Goal: Check status: Check status

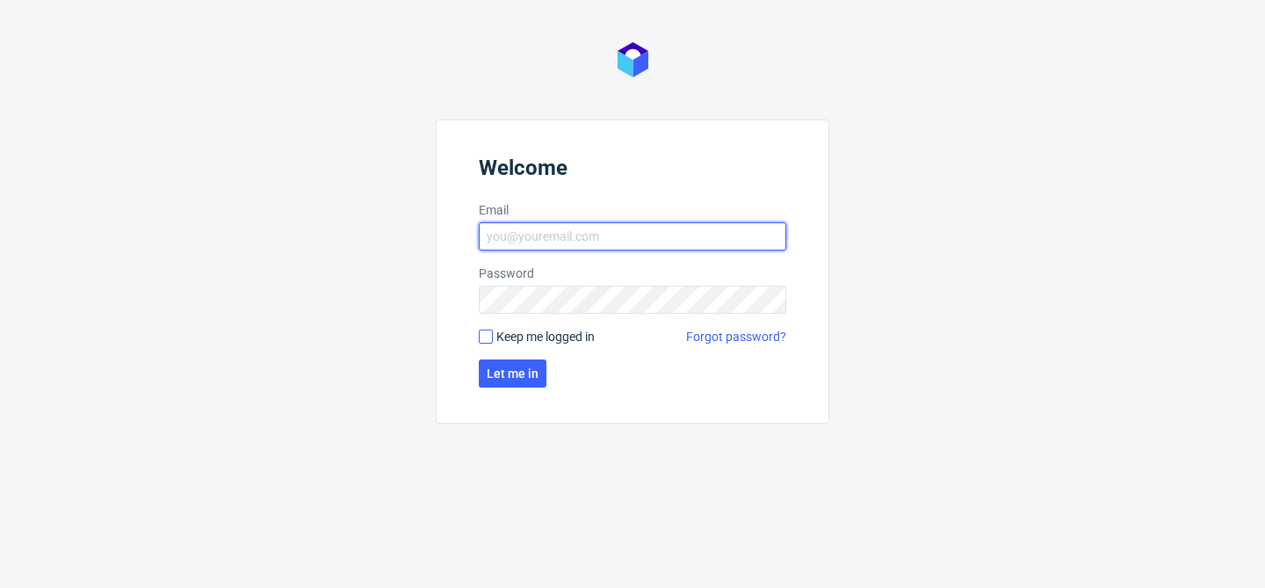
type input "bogna.krystian@packhelp.com"
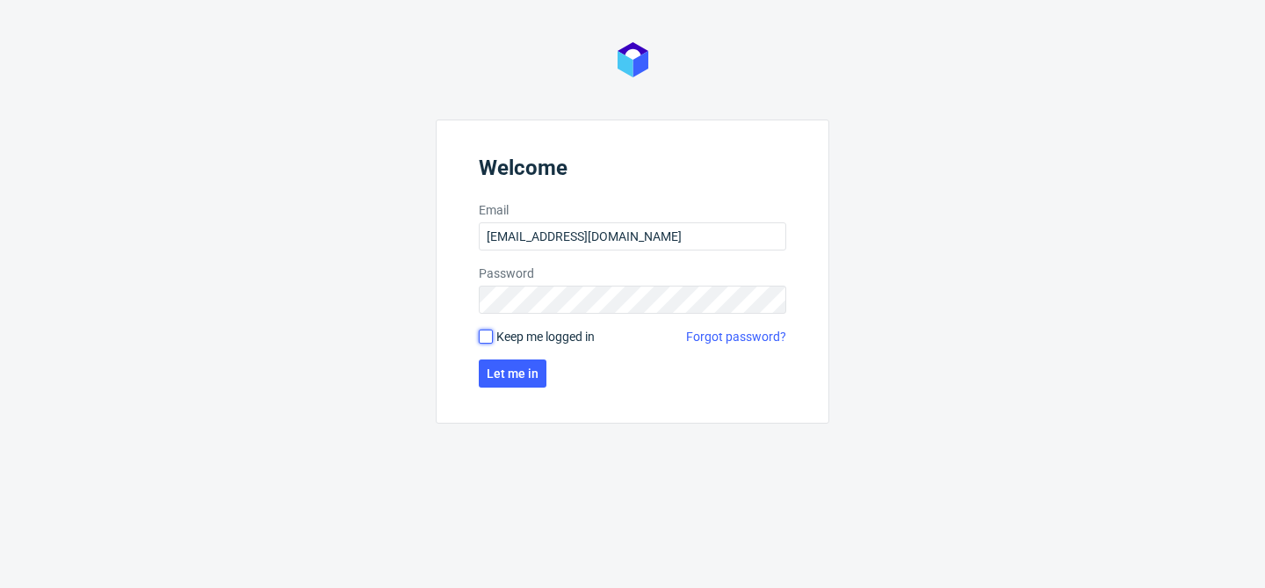
click at [486, 340] on input "Keep me logged in" at bounding box center [486, 336] width 14 height 14
checkbox input "true"
click at [513, 374] on span "Let me in" at bounding box center [513, 373] width 52 height 12
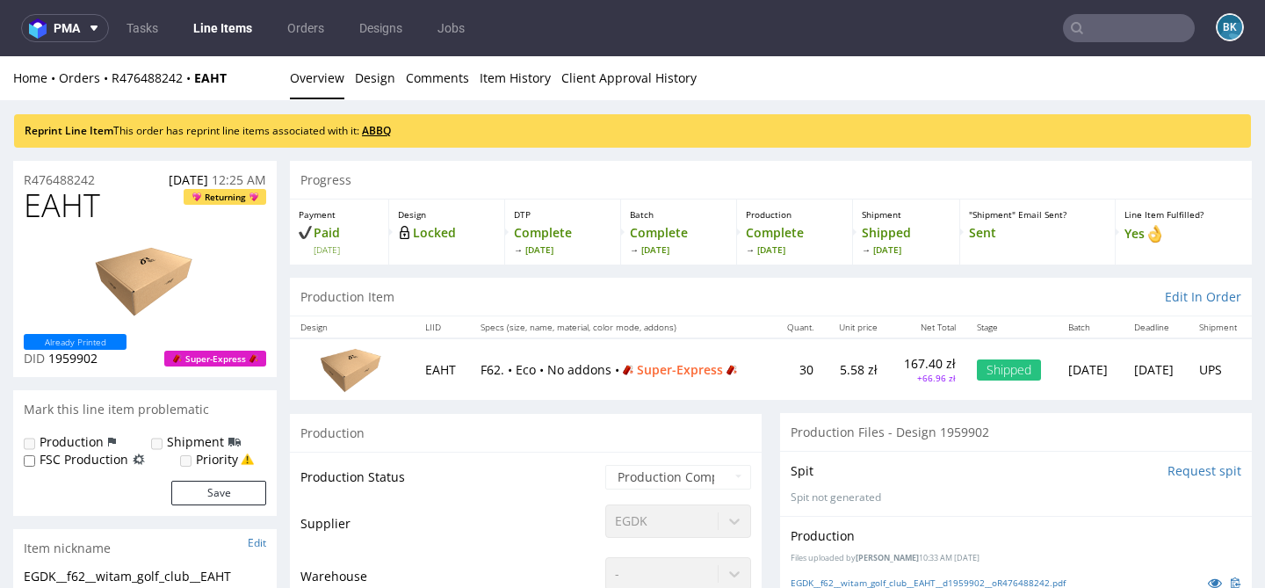
click at [386, 126] on link "ABBQ" at bounding box center [376, 130] width 29 height 15
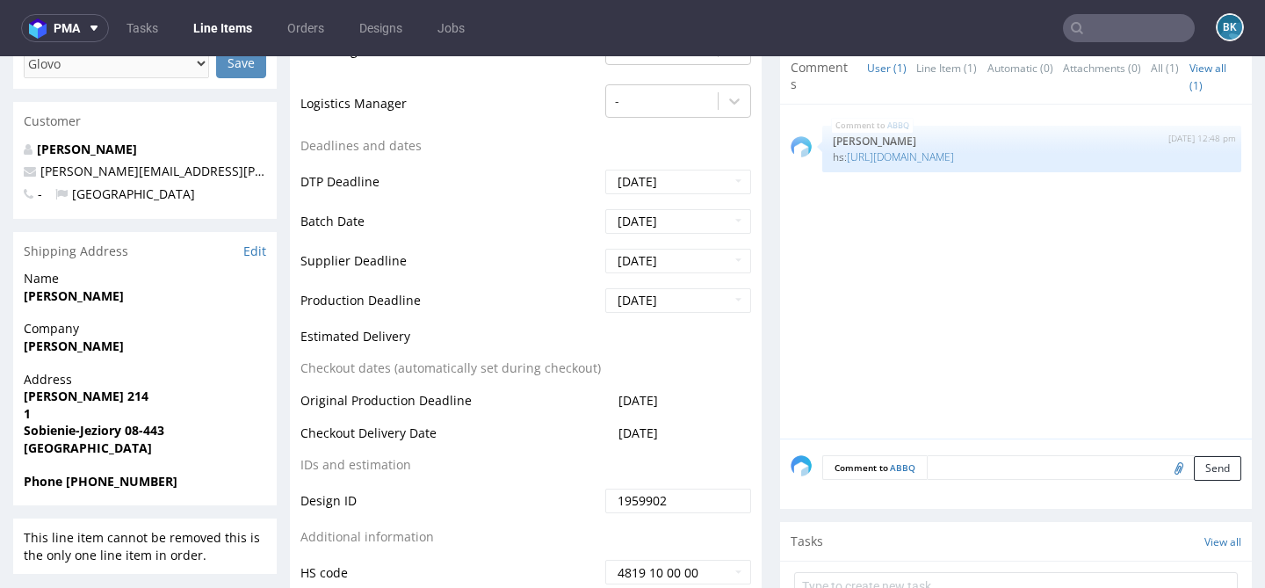
scroll to position [620, 0]
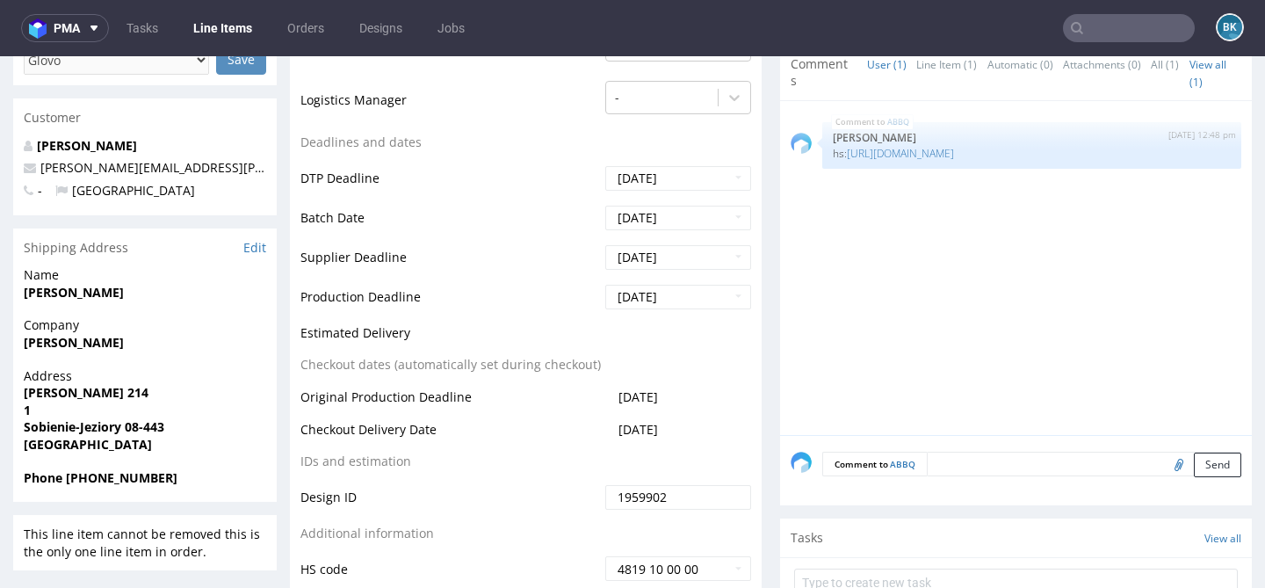
click at [1097, 22] on input "text" at bounding box center [1129, 28] width 132 height 28
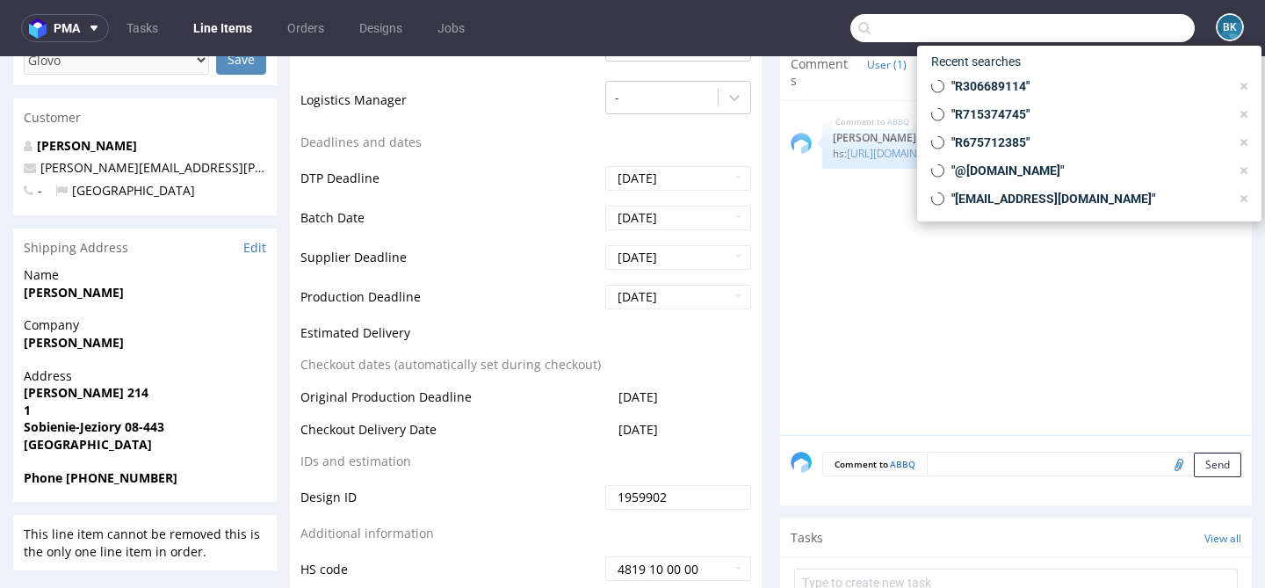
paste input "R077924178"
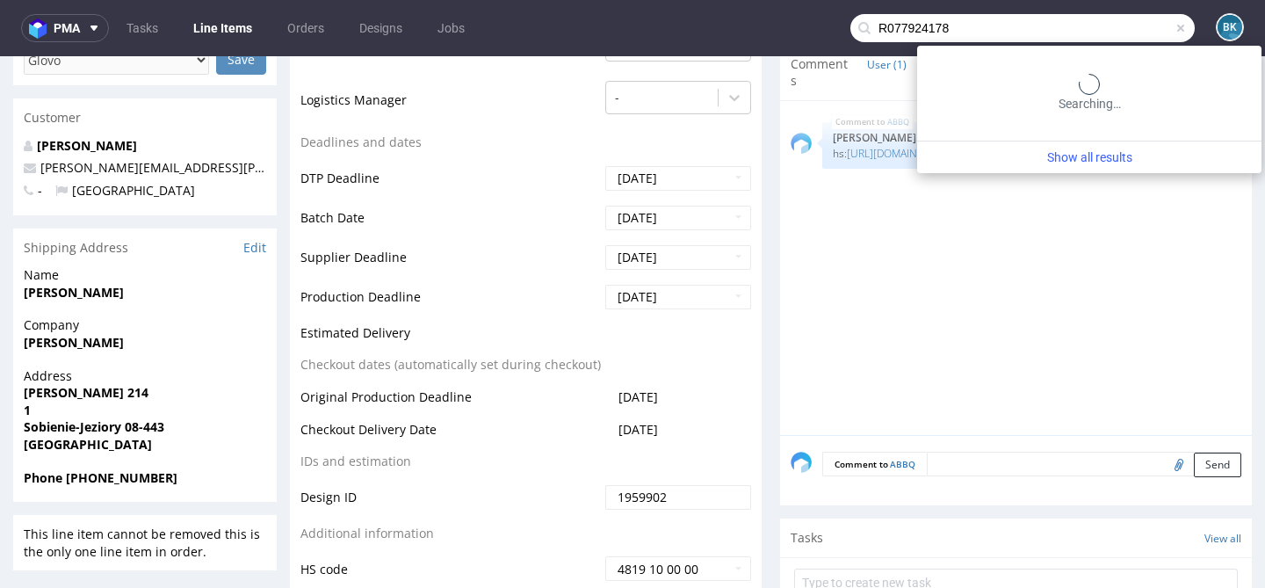
type input "R077924178"
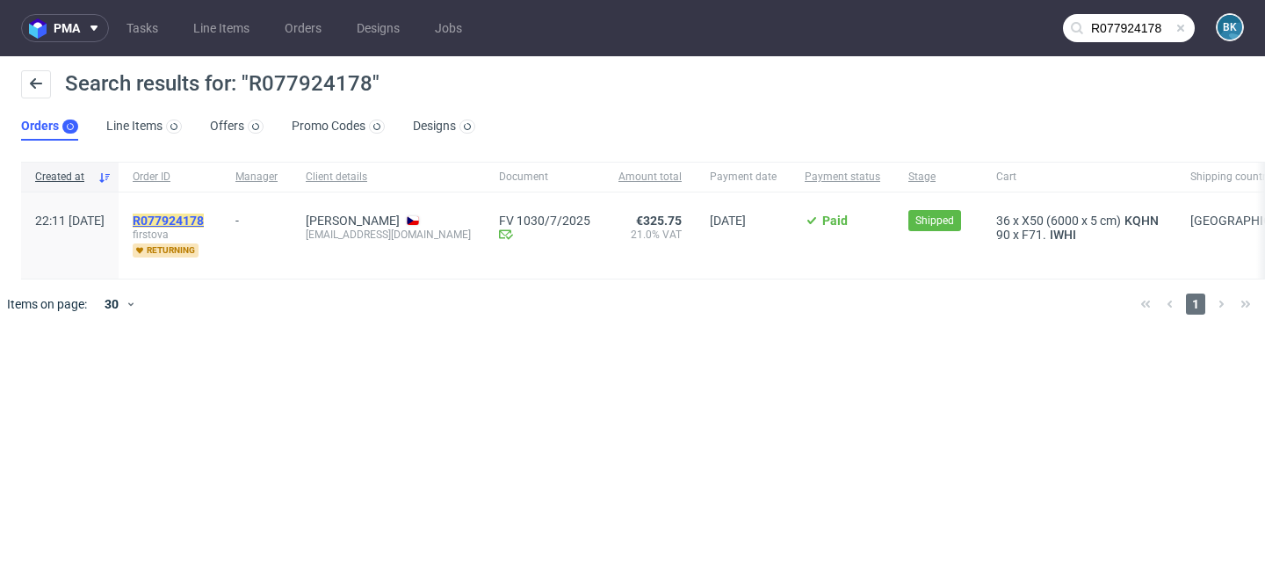
click at [204, 227] on mark "R077924178" at bounding box center [168, 220] width 71 height 14
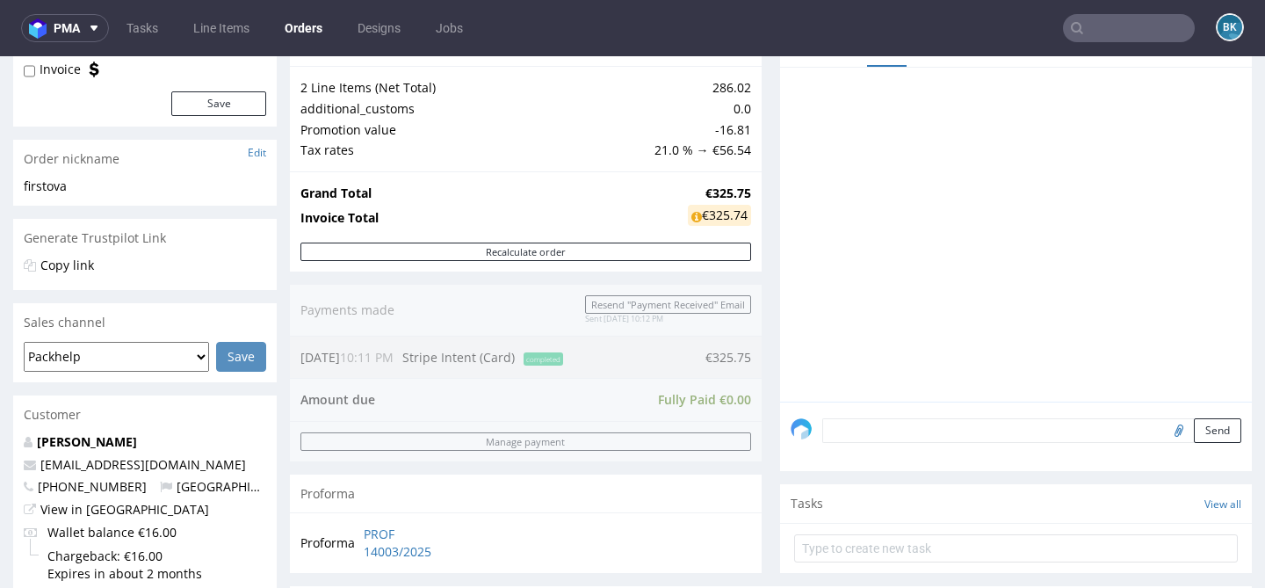
scroll to position [815, 0]
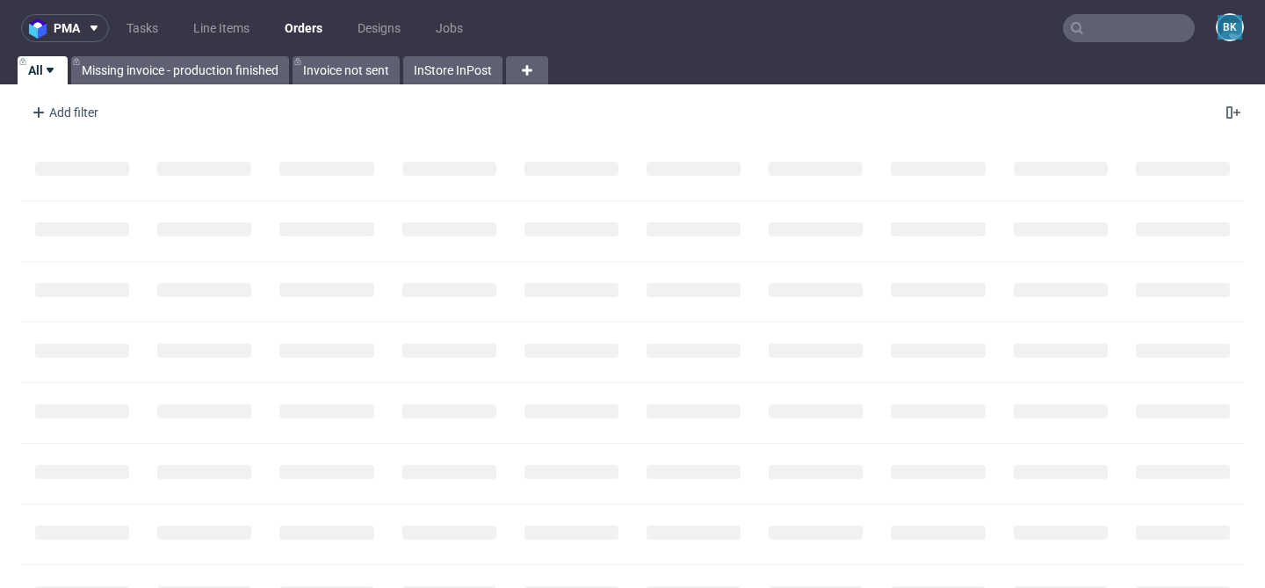
click at [1138, 35] on input "text" at bounding box center [1129, 28] width 132 height 28
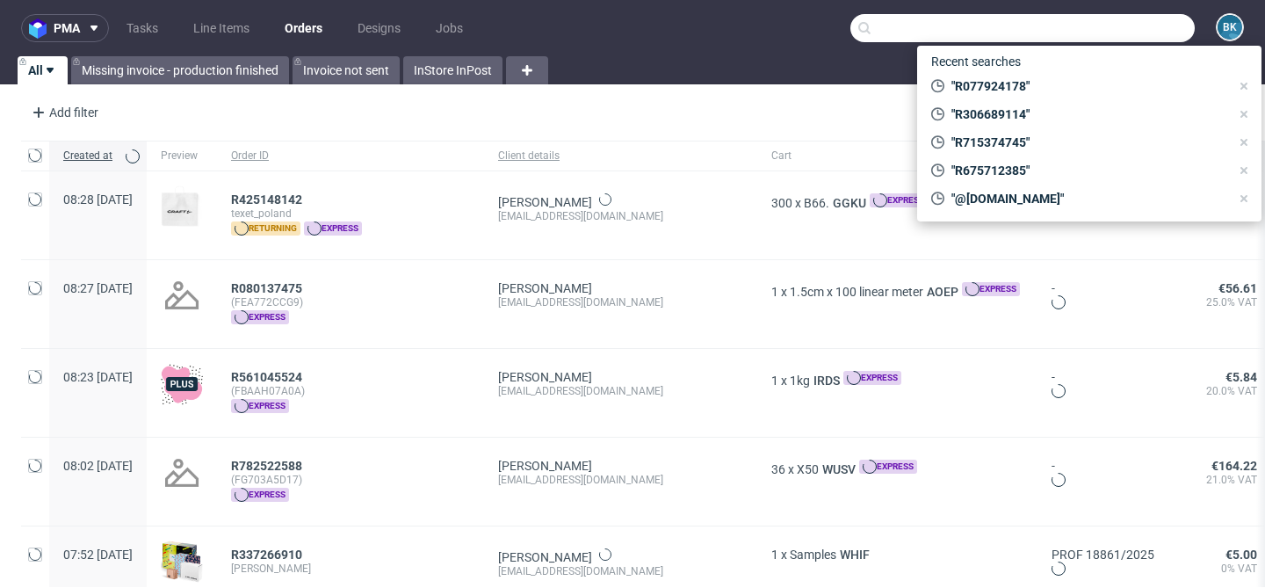
paste input "R742888419"
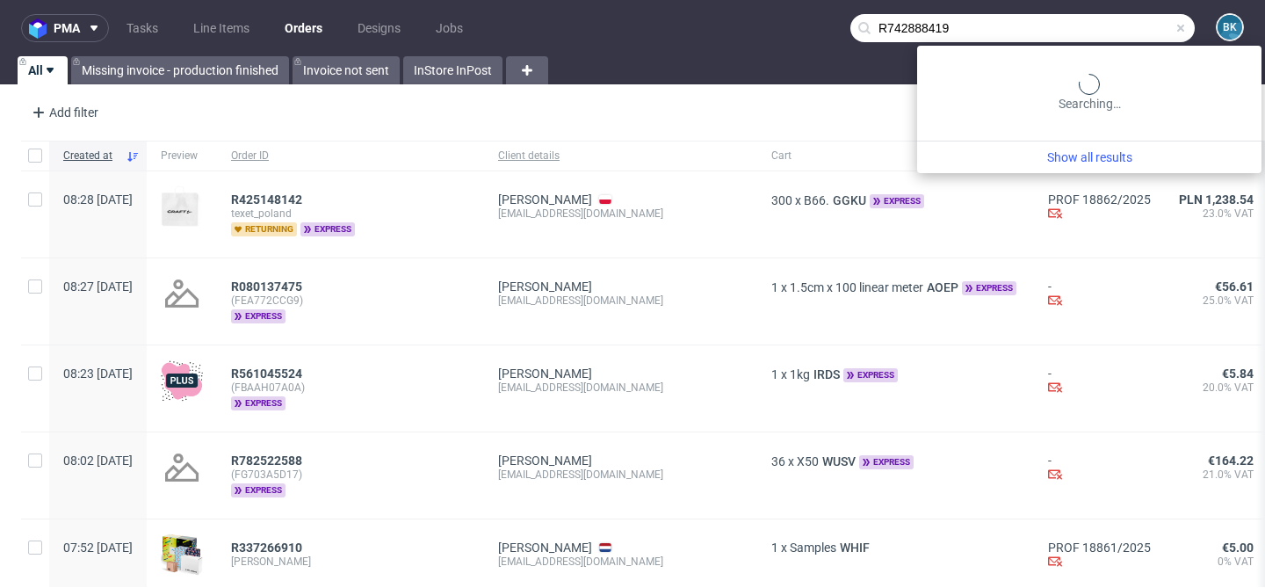
type input "R742888419"
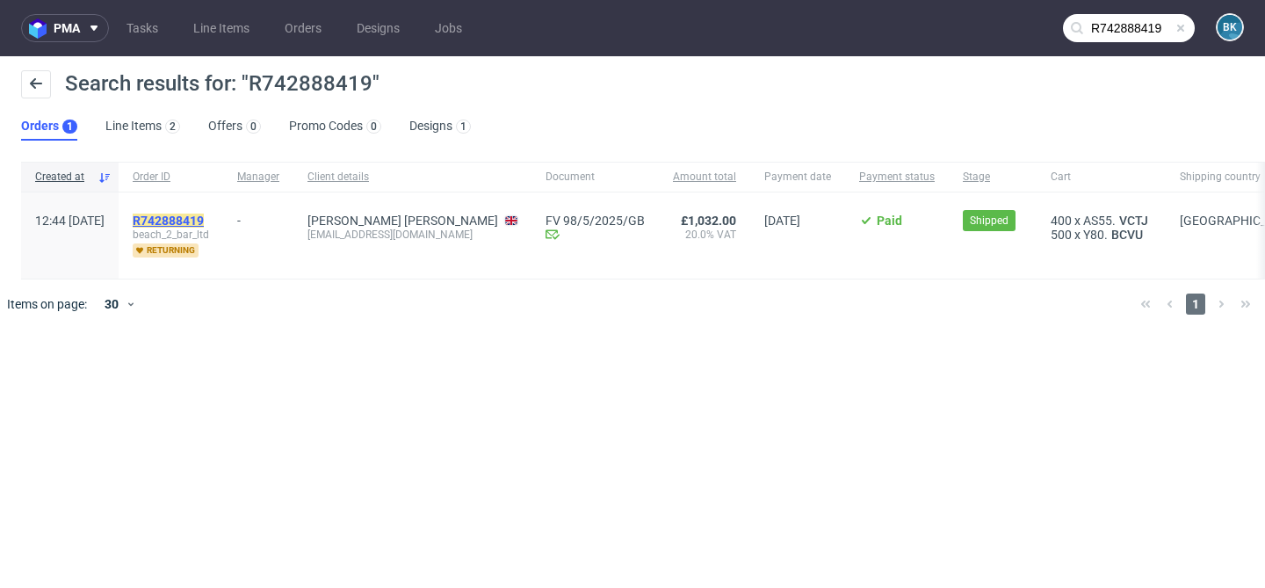
click at [204, 217] on mark "R742888419" at bounding box center [168, 220] width 71 height 14
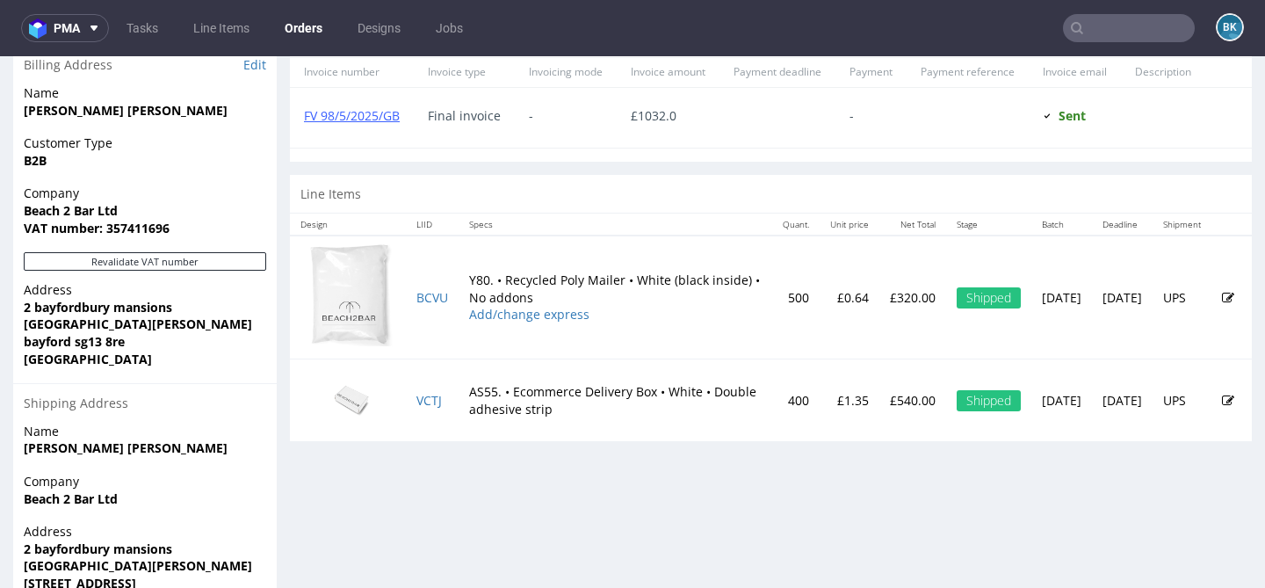
scroll to position [895, 0]
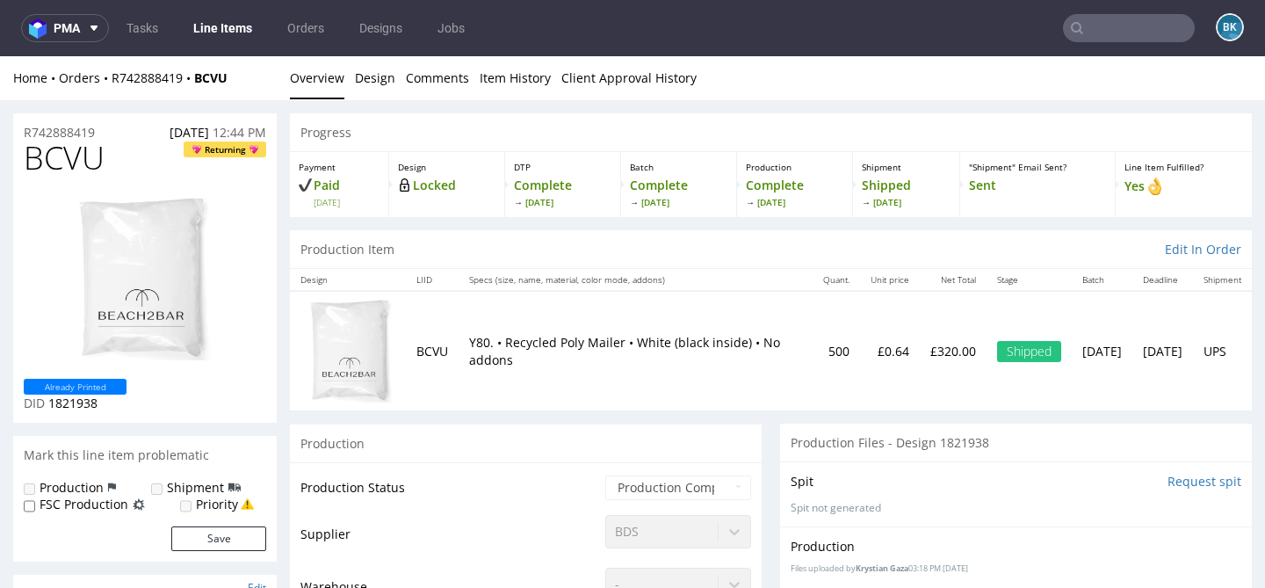
click at [1092, 23] on input "text" at bounding box center [1129, 28] width 132 height 28
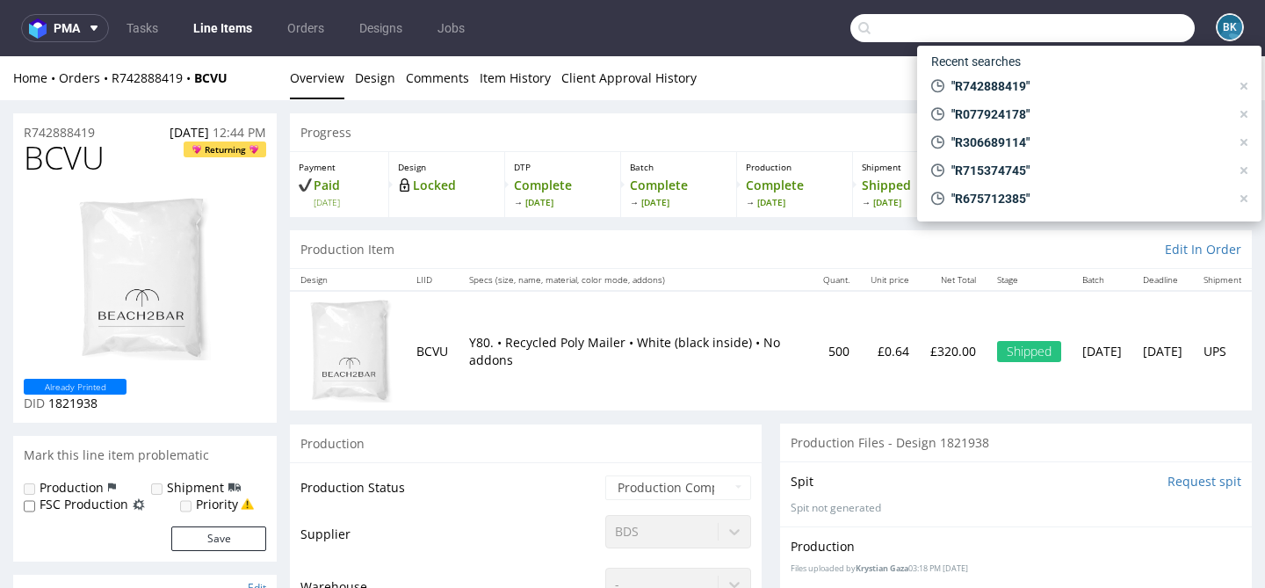
paste input "R308297902"
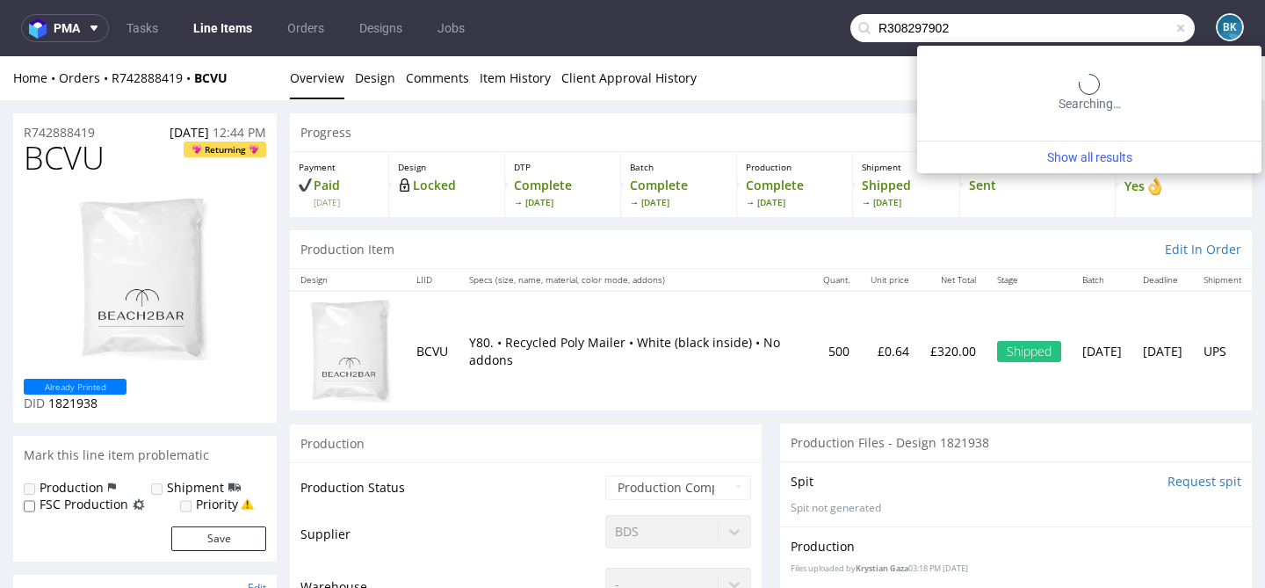
type input "R308297902"
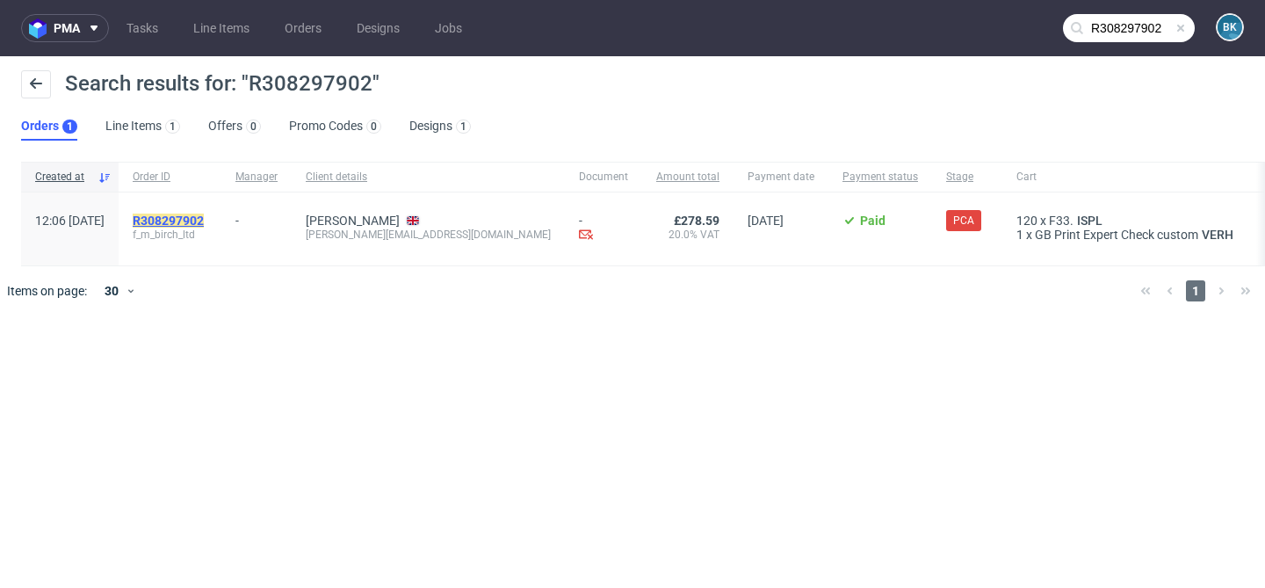
click at [204, 217] on mark "R308297902" at bounding box center [168, 220] width 71 height 14
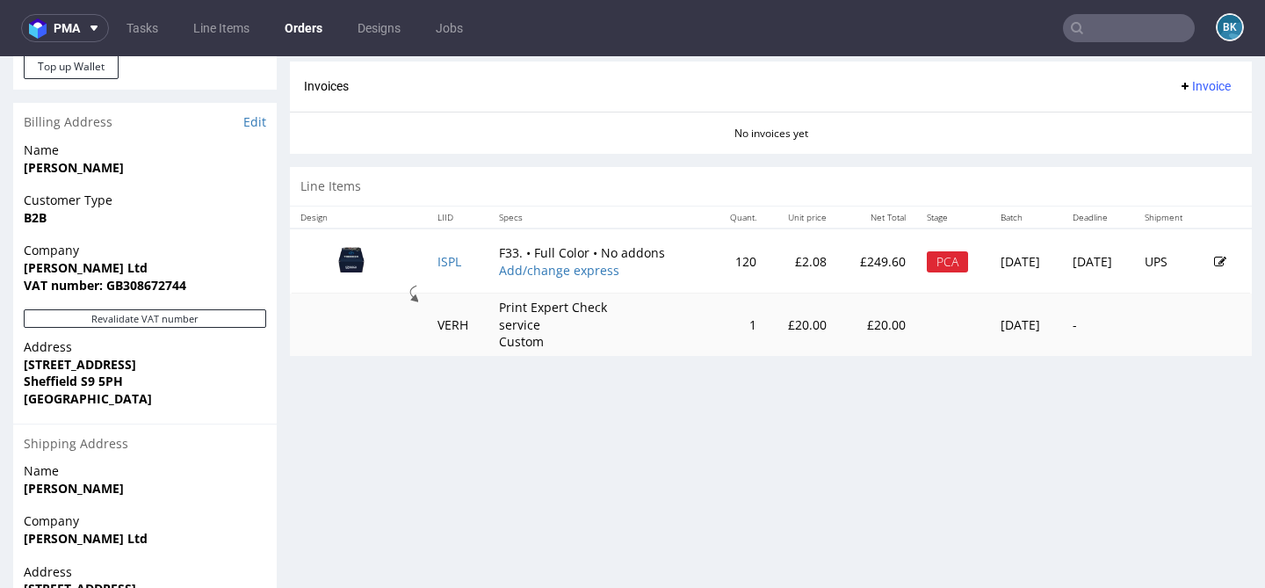
scroll to position [805, 0]
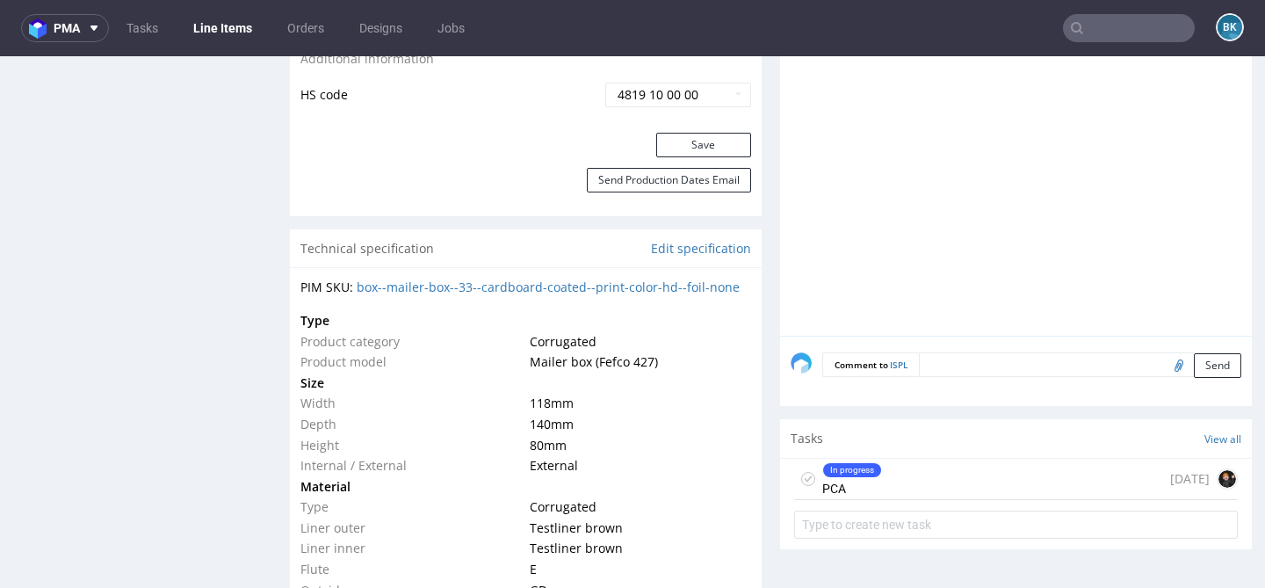
scroll to position [1158, 0]
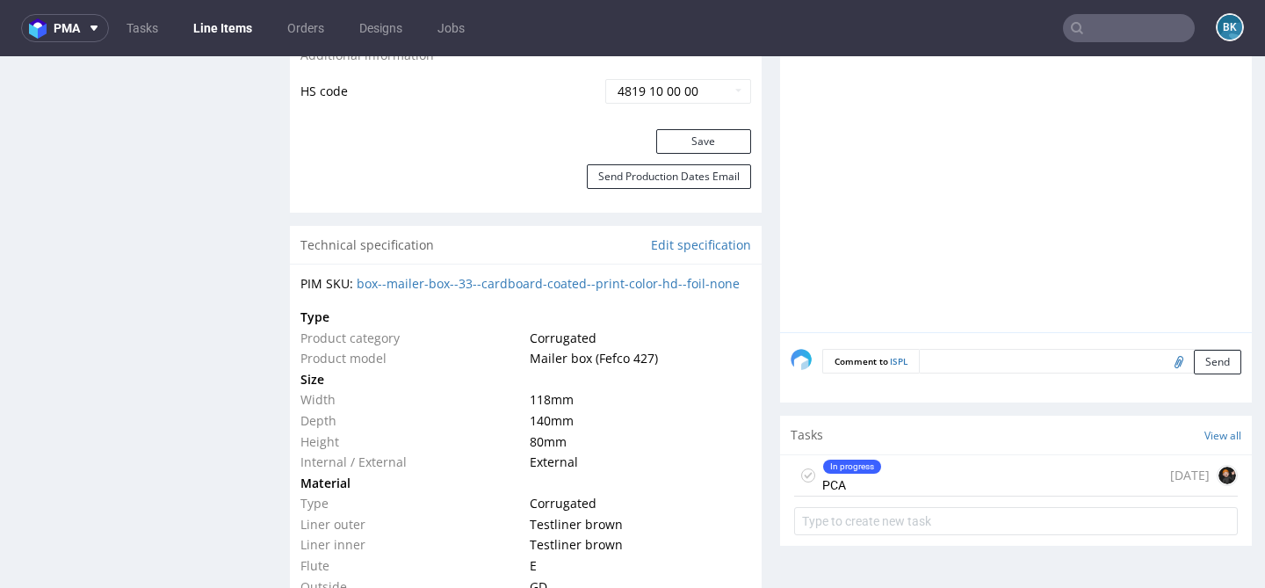
click at [949, 471] on div "In progress PCA 4 days ago" at bounding box center [1016, 475] width 444 height 41
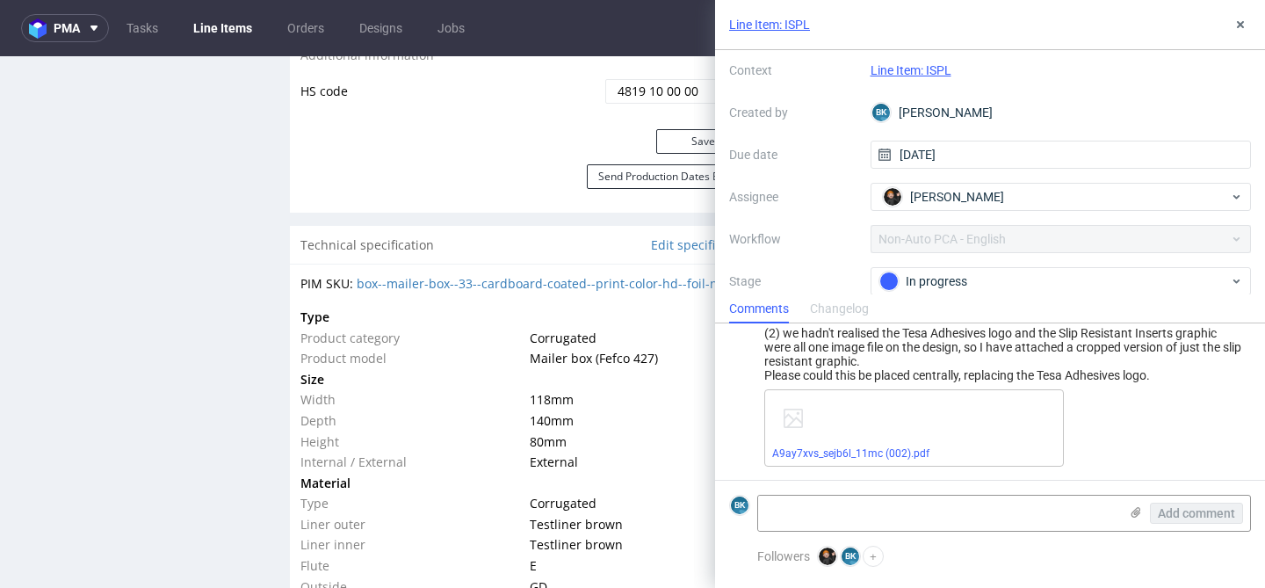
scroll to position [265, 0]
click at [1239, 25] on use at bounding box center [1240, 24] width 7 height 7
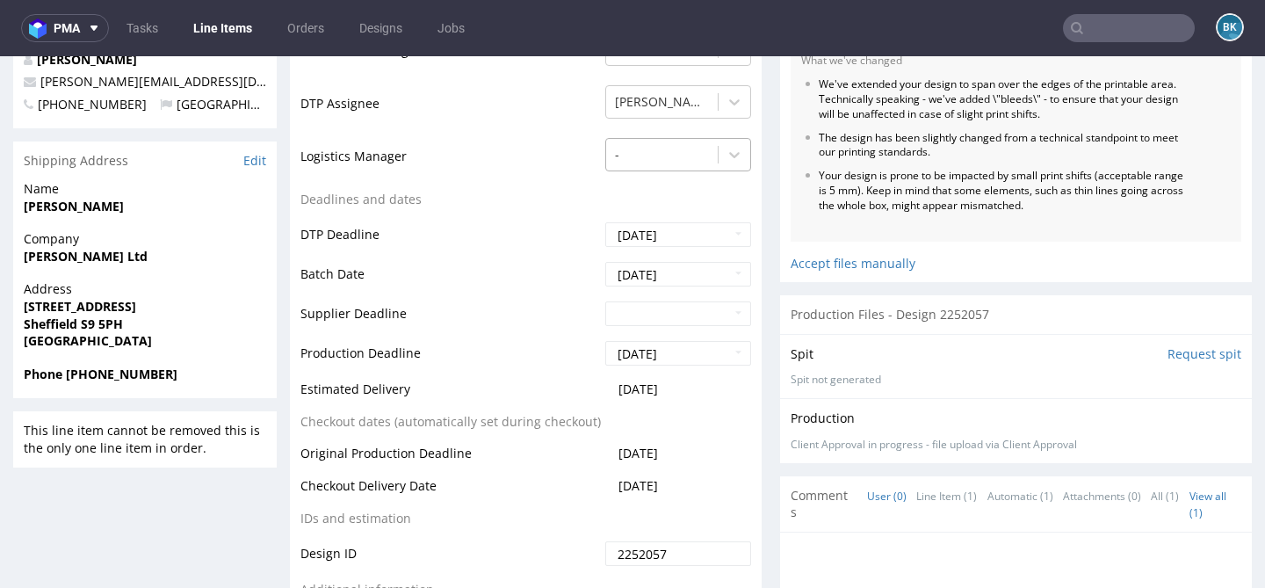
scroll to position [625, 0]
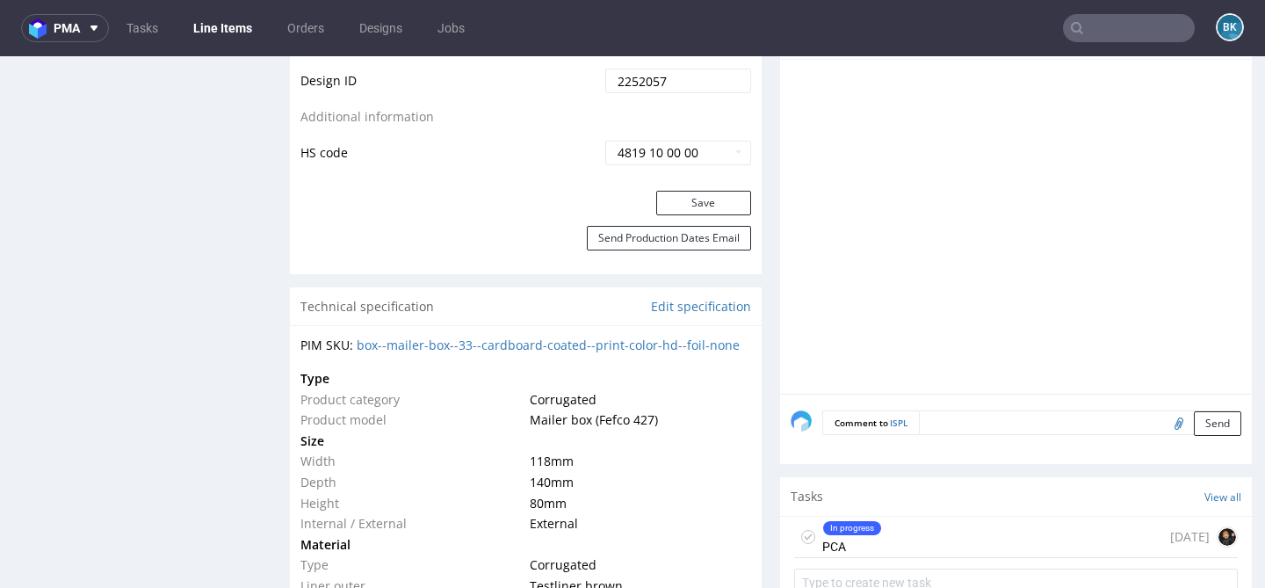
scroll to position [1099, 0]
click at [938, 532] on div "In progress PCA 4 days ago" at bounding box center [1016, 535] width 444 height 41
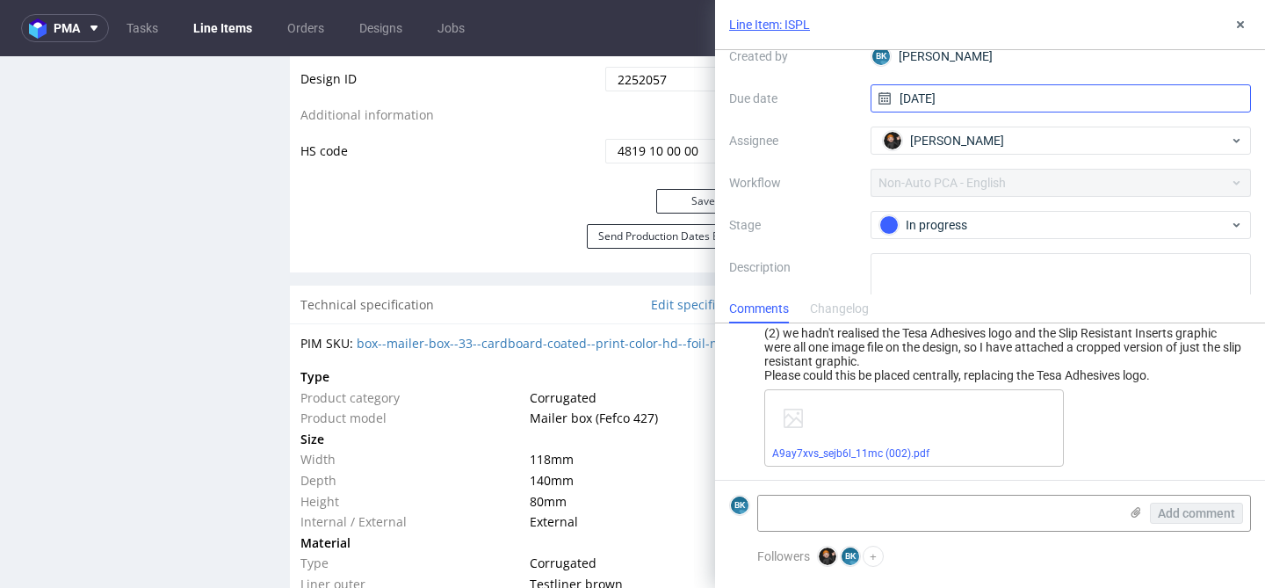
scroll to position [172, 0]
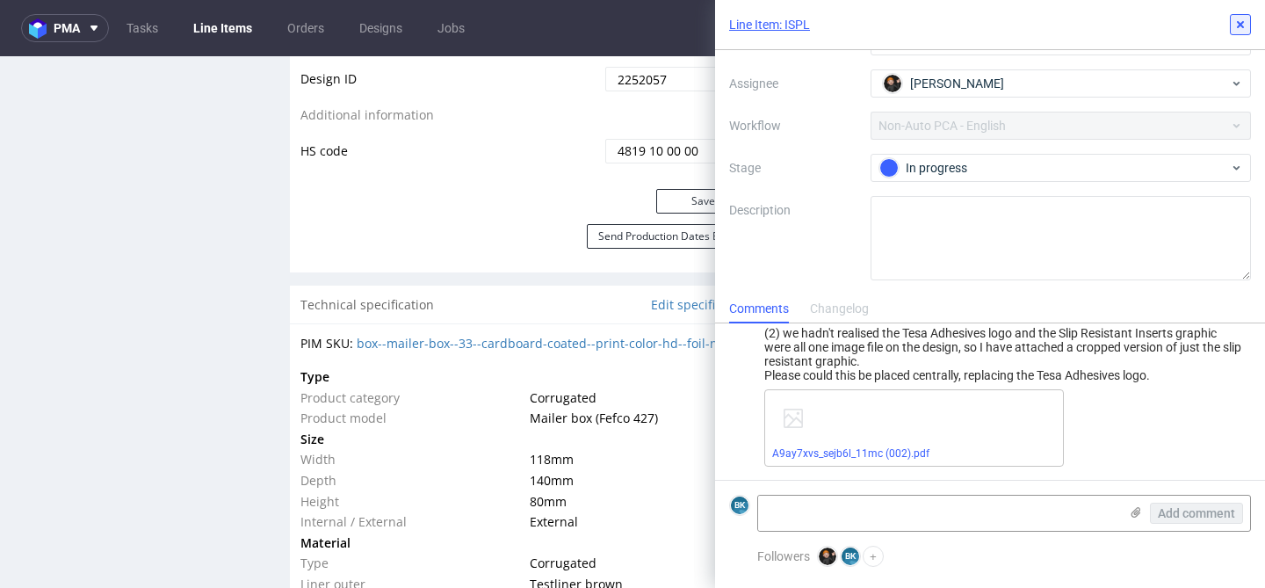
click at [1237, 26] on use at bounding box center [1240, 24] width 7 height 7
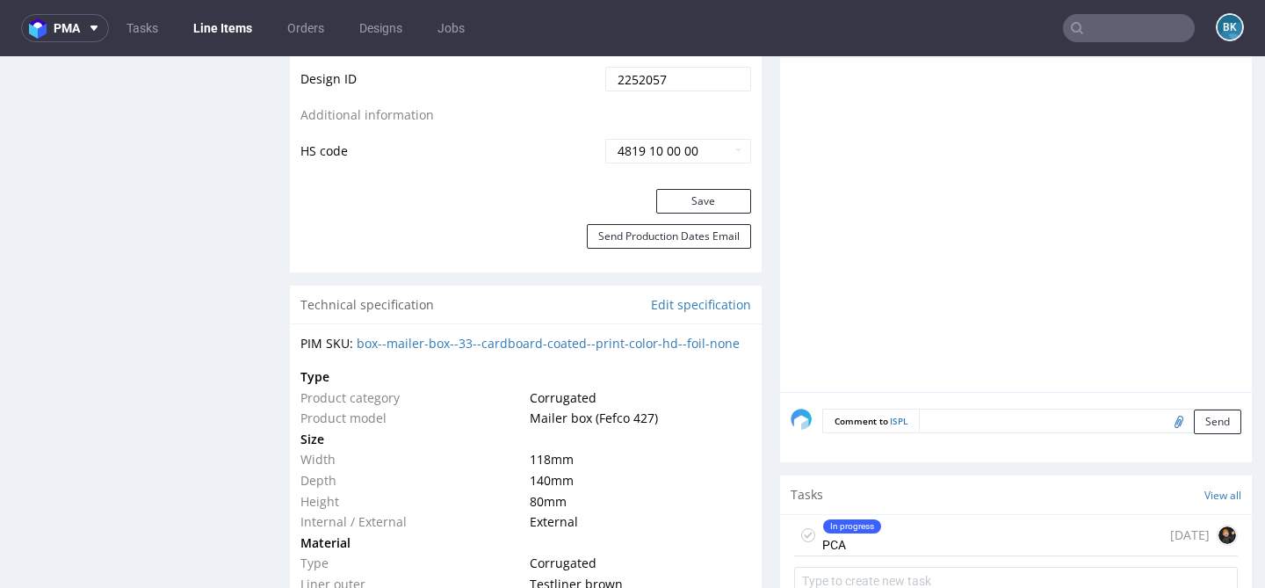
click at [908, 544] on div "In progress PCA 4 days ago" at bounding box center [1016, 535] width 444 height 41
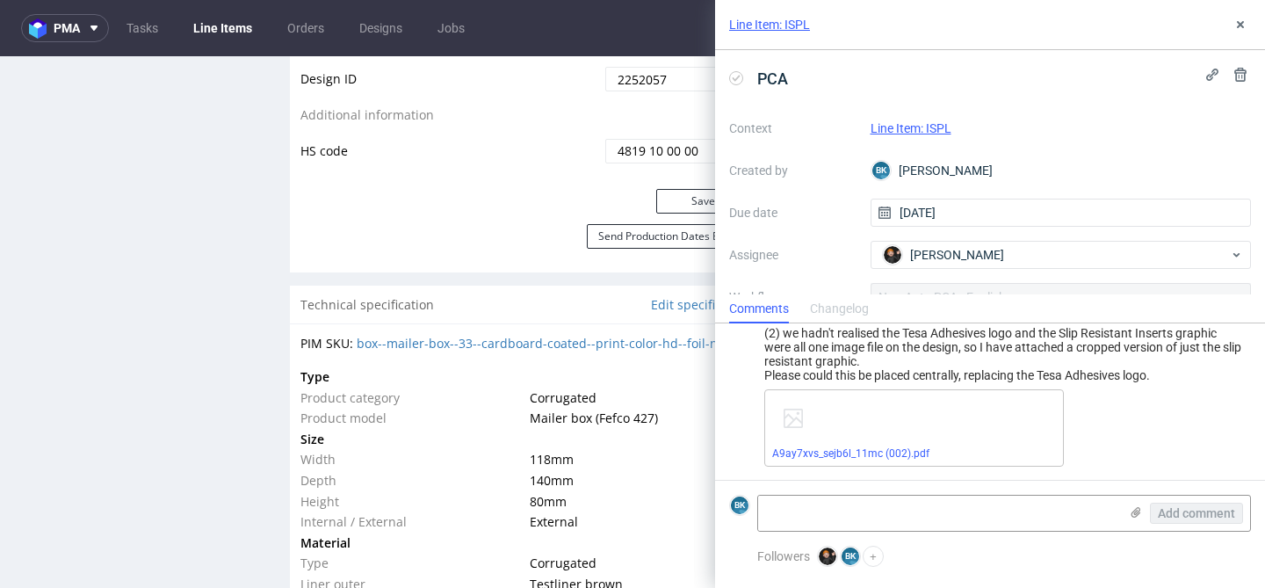
scroll to position [265, 0]
click at [1244, 18] on icon at bounding box center [1240, 25] width 14 height 14
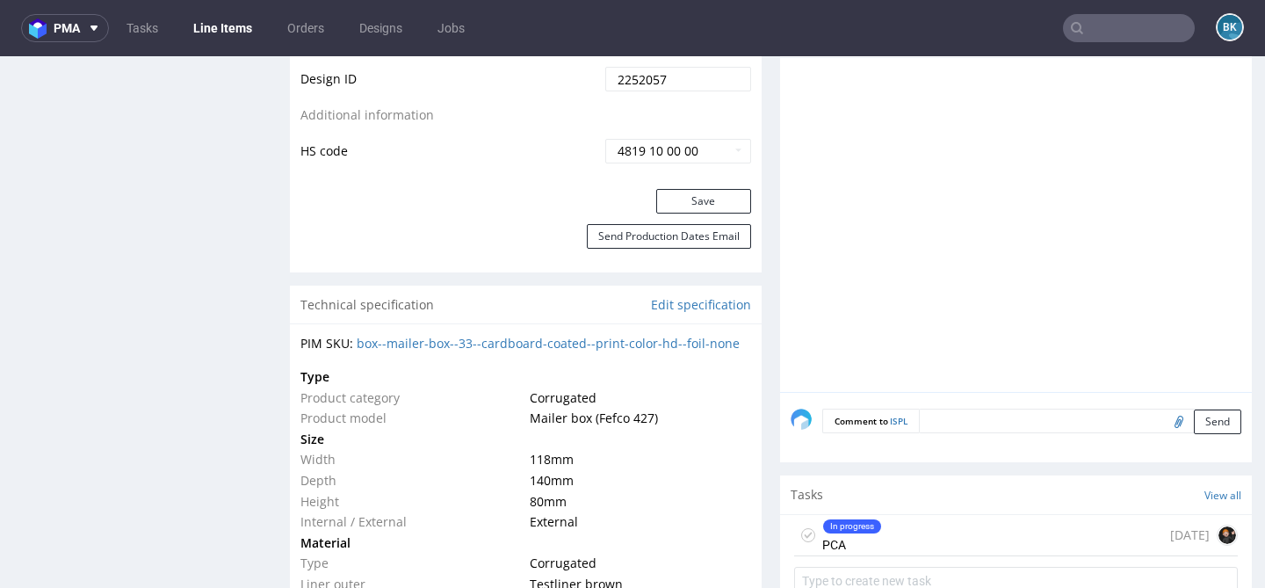
click at [1122, 24] on input "text" at bounding box center [1129, 28] width 132 height 28
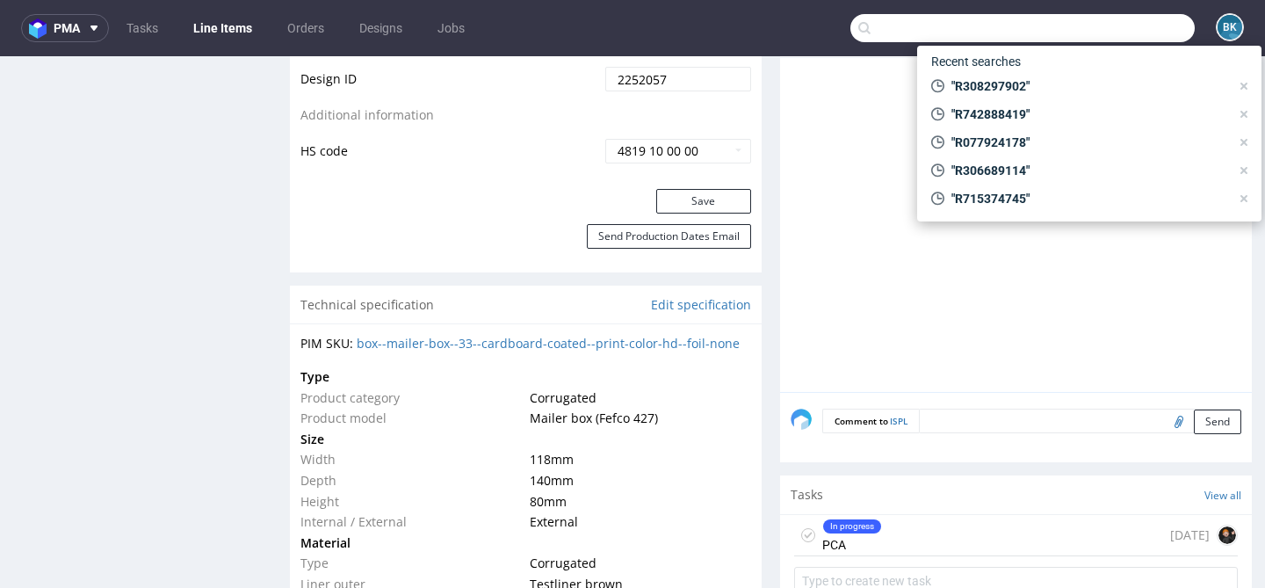
paste input "R253135721"
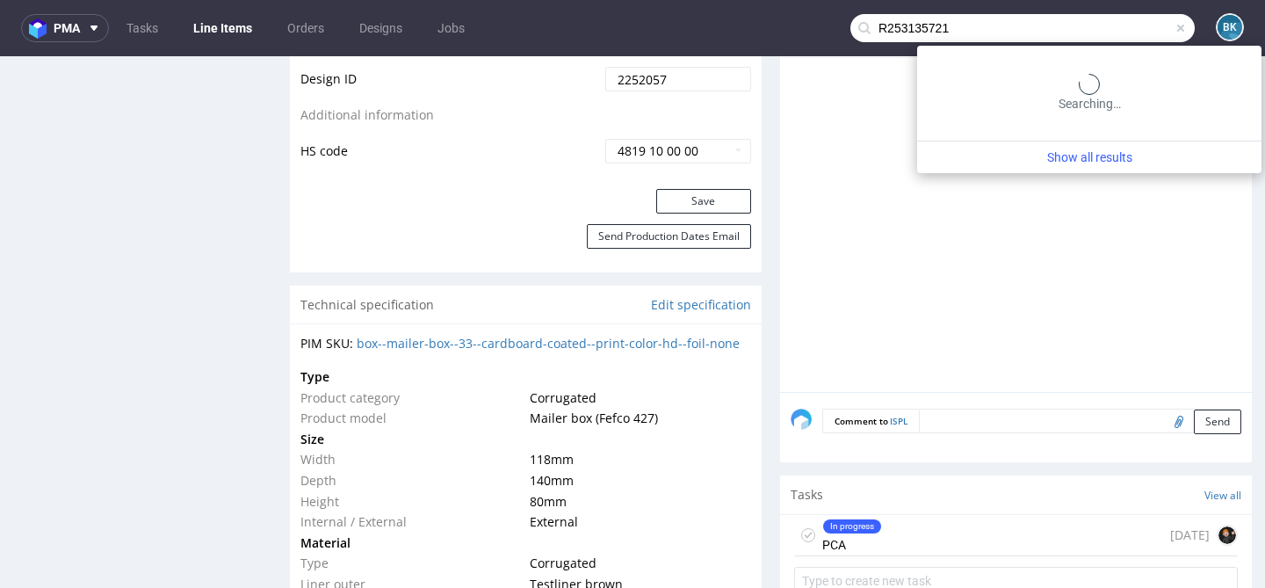
type input "R253135721"
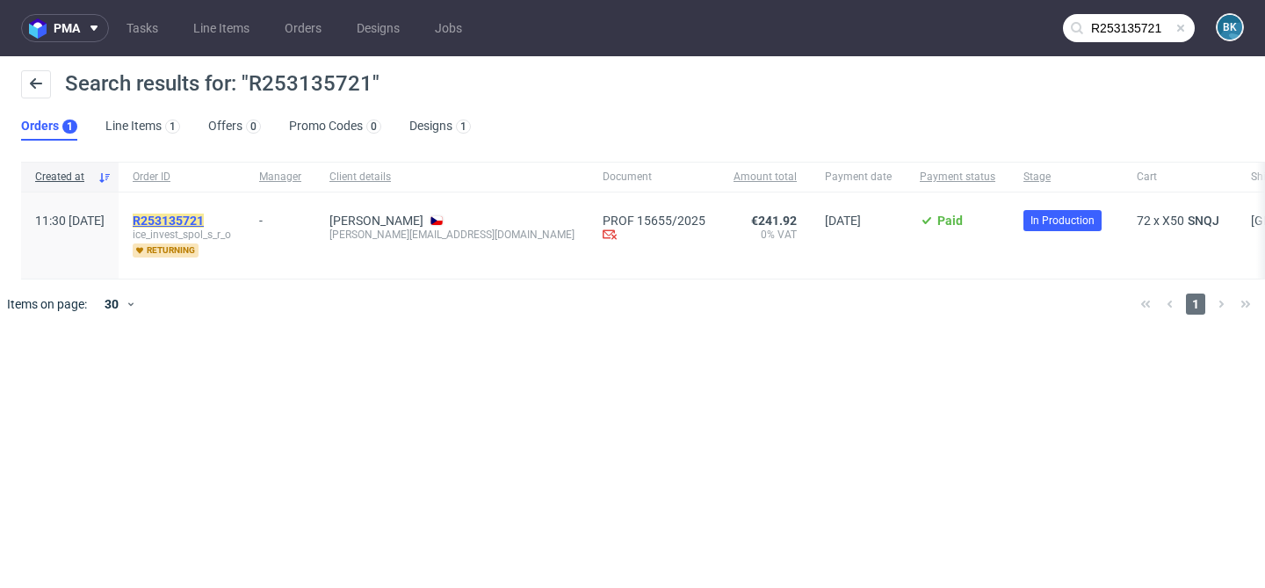
click at [204, 215] on mark "R253135721" at bounding box center [168, 220] width 71 height 14
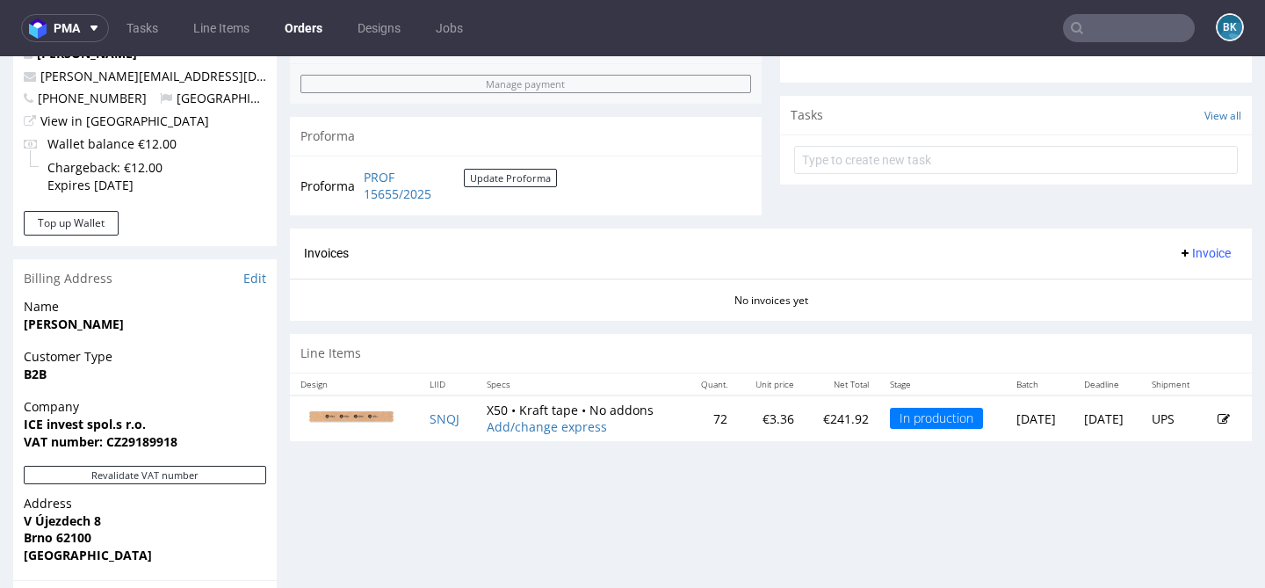
scroll to position [663, 0]
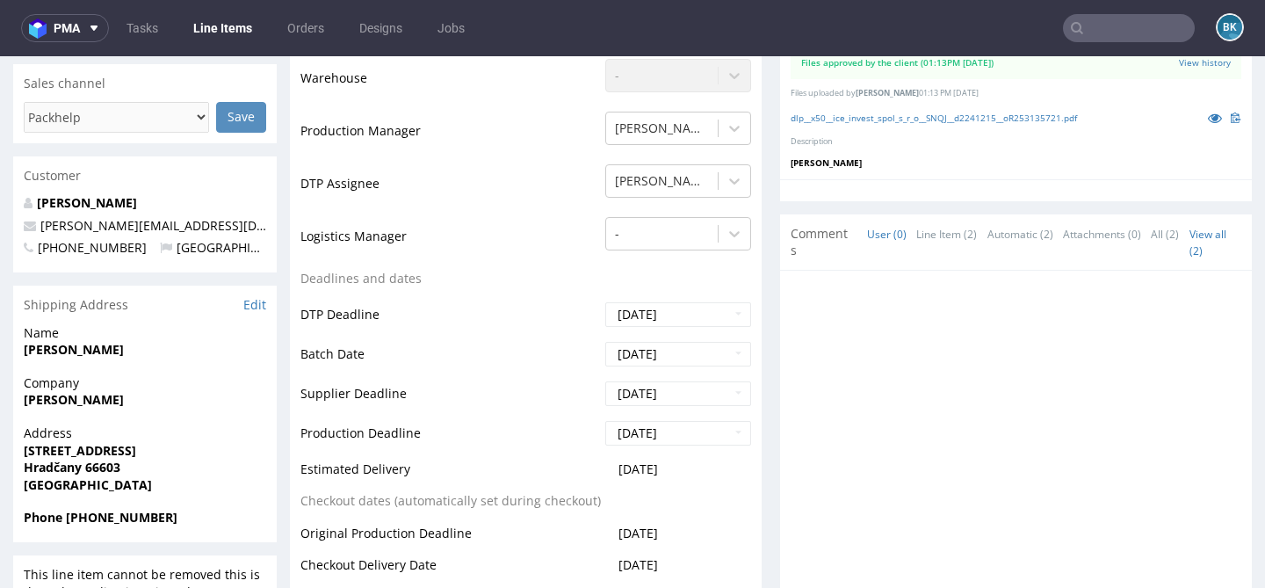
scroll to position [428, 0]
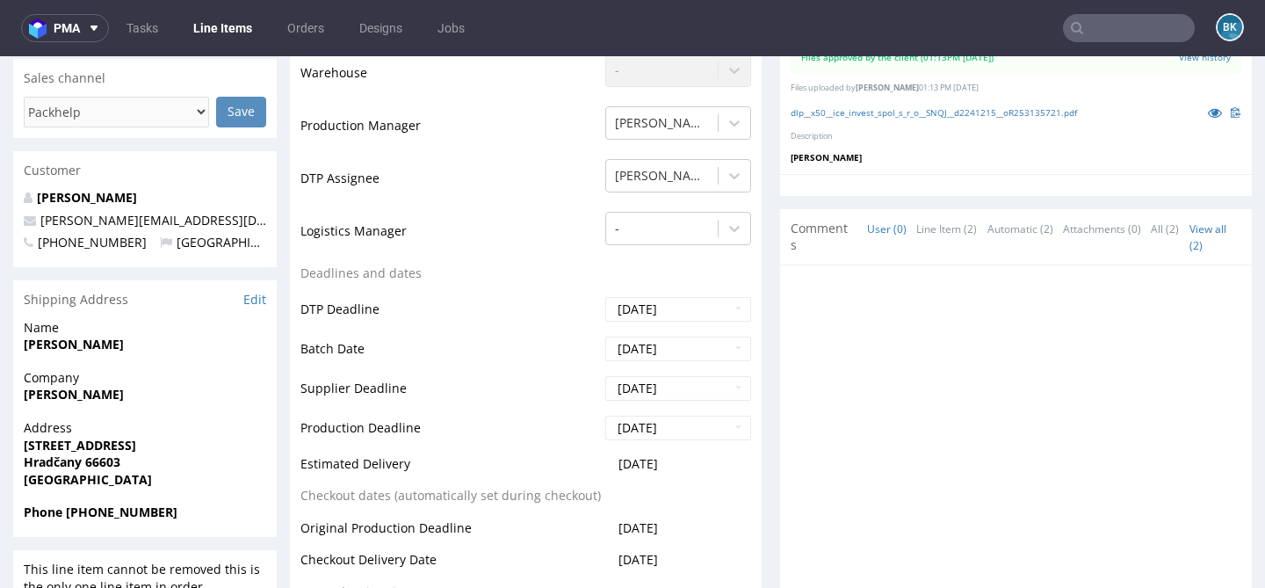
click at [1097, 37] on input "text" at bounding box center [1129, 28] width 132 height 28
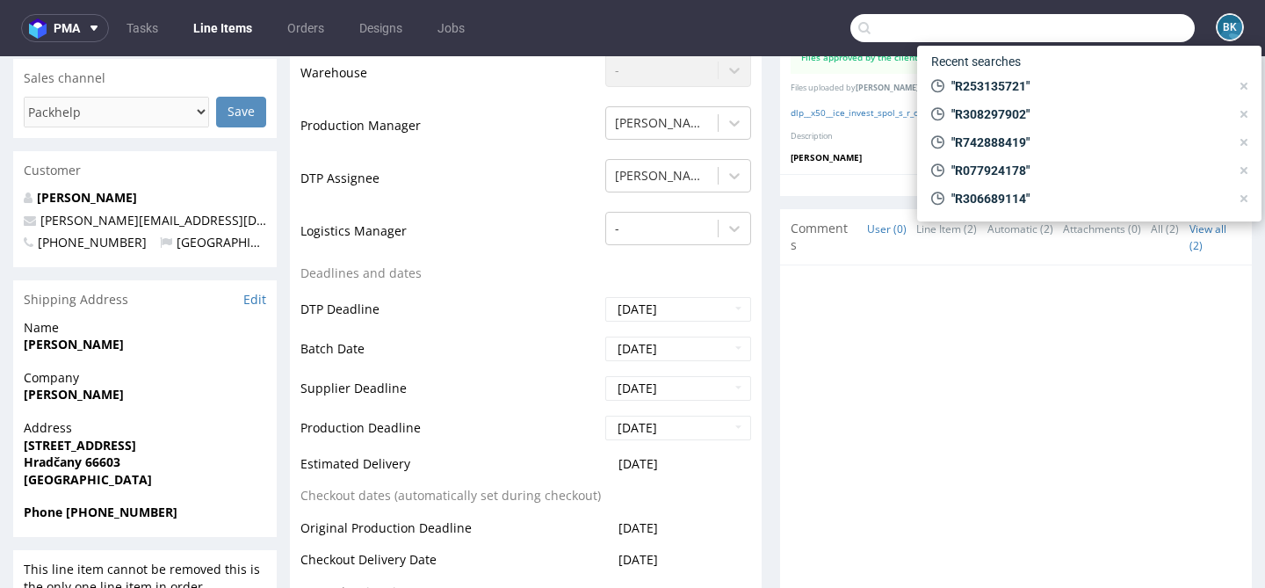
paste input "R308297902"
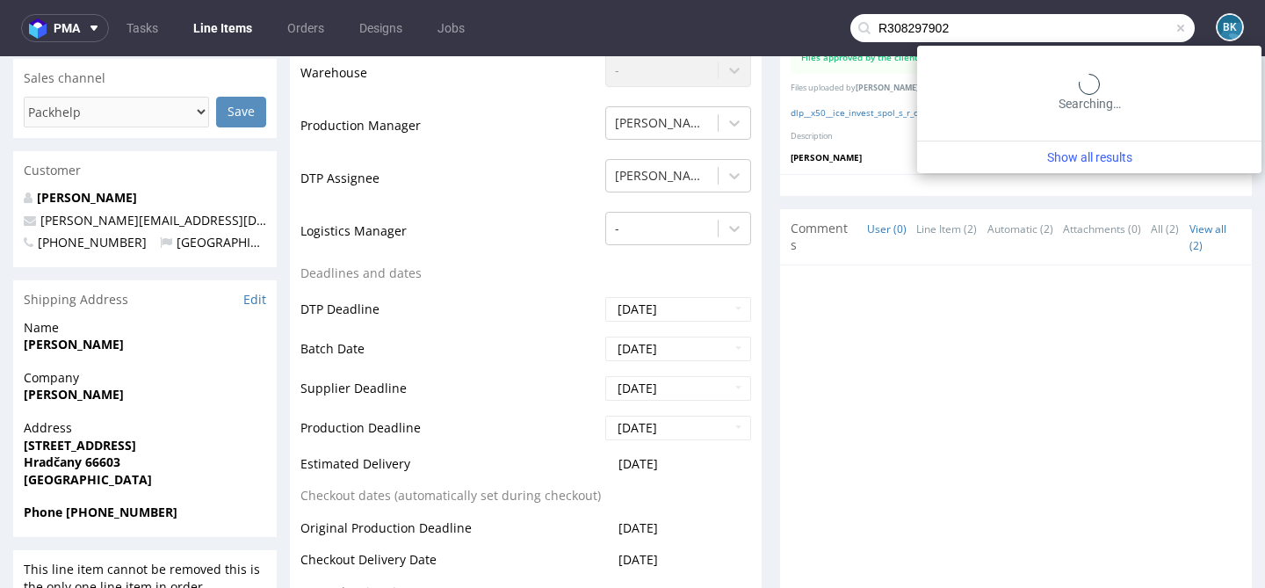
type input "R308297902"
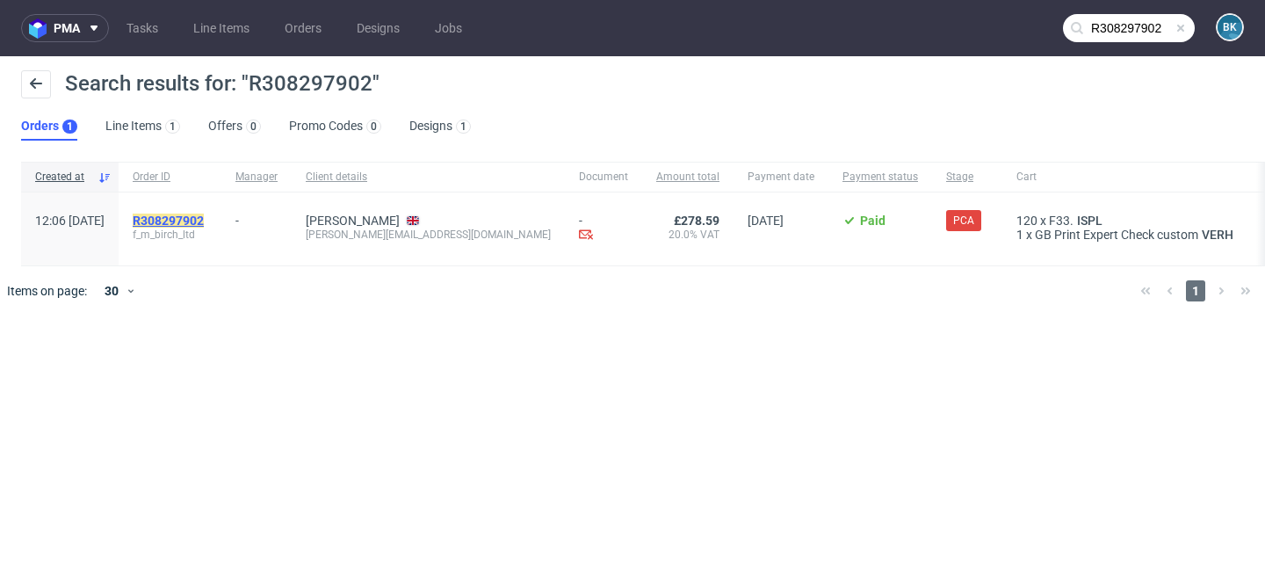
click at [204, 214] on mark "R308297902" at bounding box center [168, 220] width 71 height 14
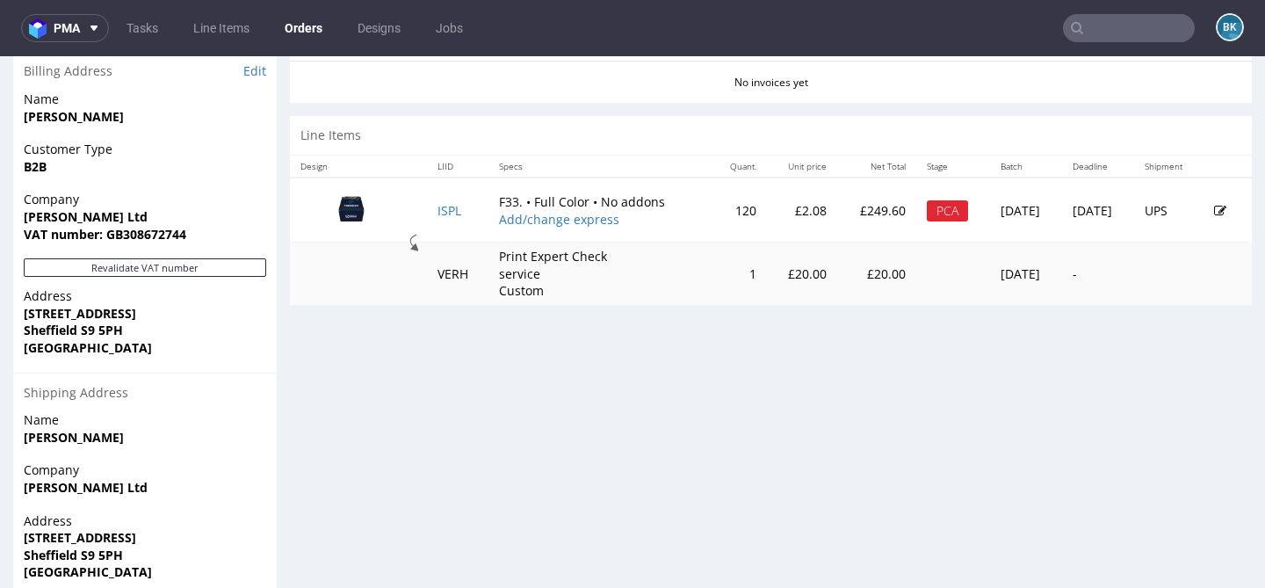
scroll to position [861, 0]
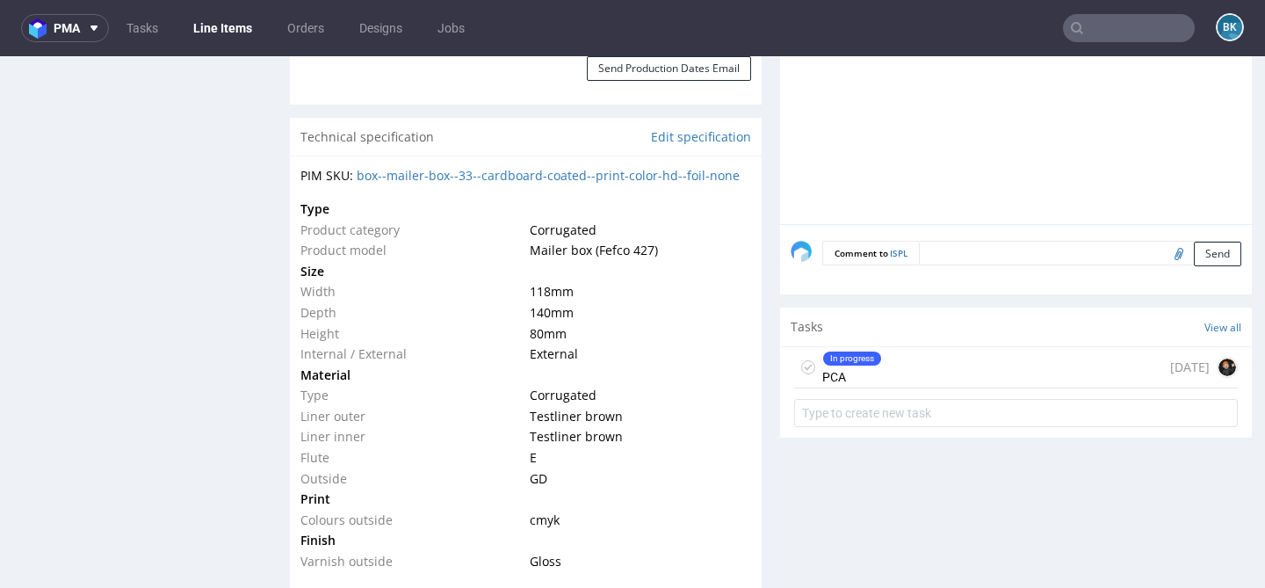
scroll to position [1268, 0]
click at [873, 372] on div "In progress PCA" at bounding box center [852, 365] width 60 height 40
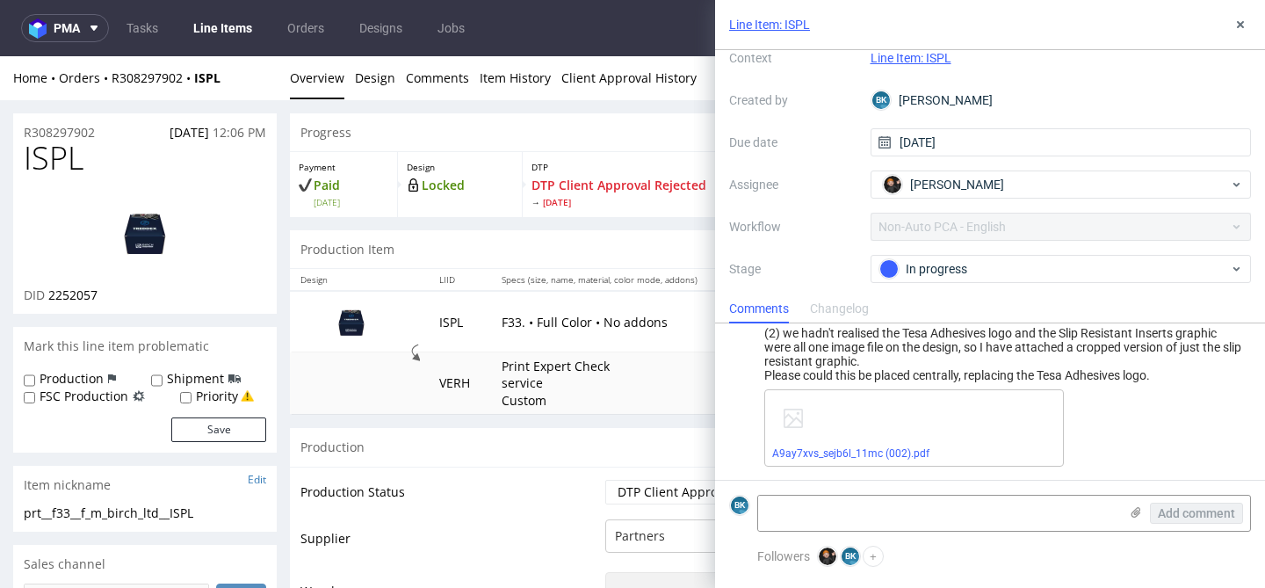
scroll to position [91, 0]
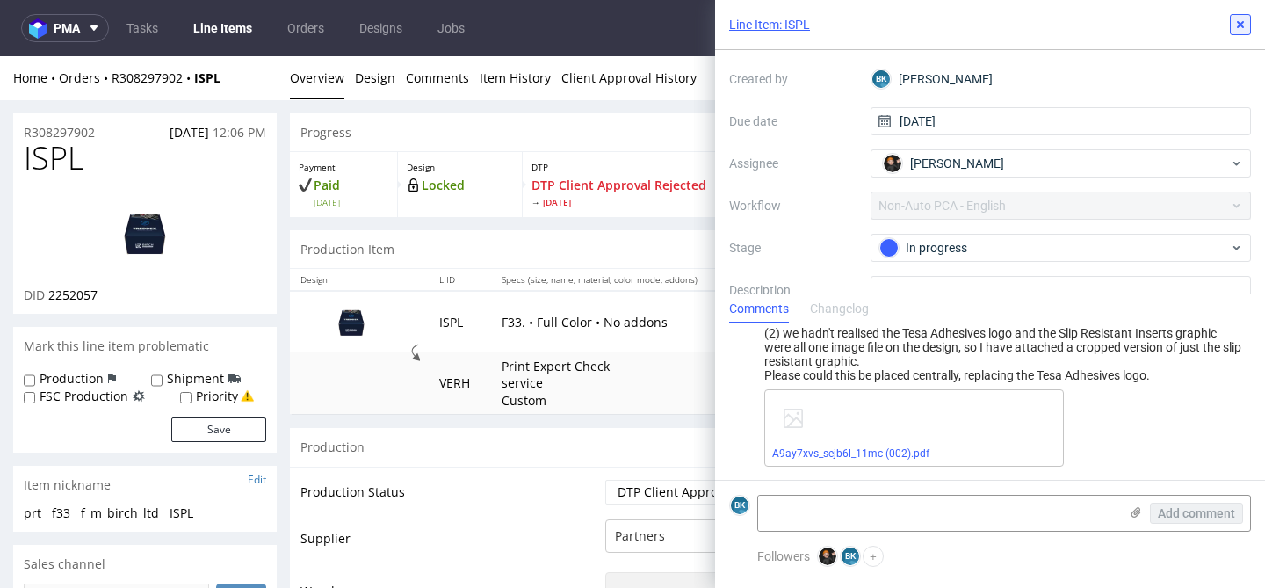
click at [1240, 25] on use at bounding box center [1240, 24] width 7 height 7
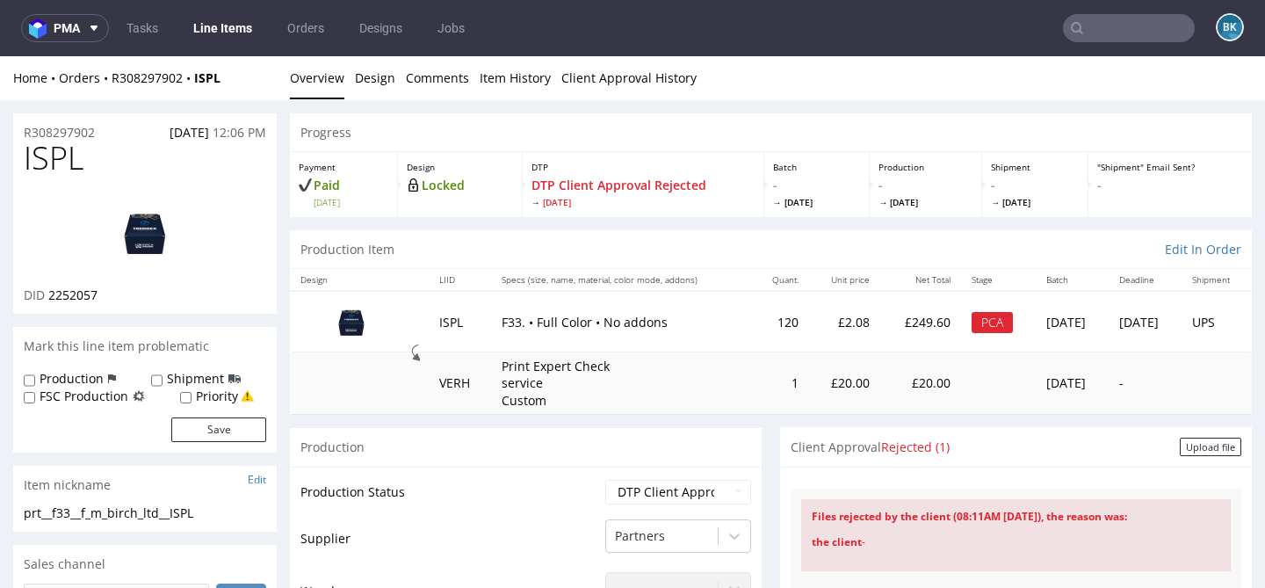
click at [1115, 29] on input "text" at bounding box center [1129, 28] width 132 height 28
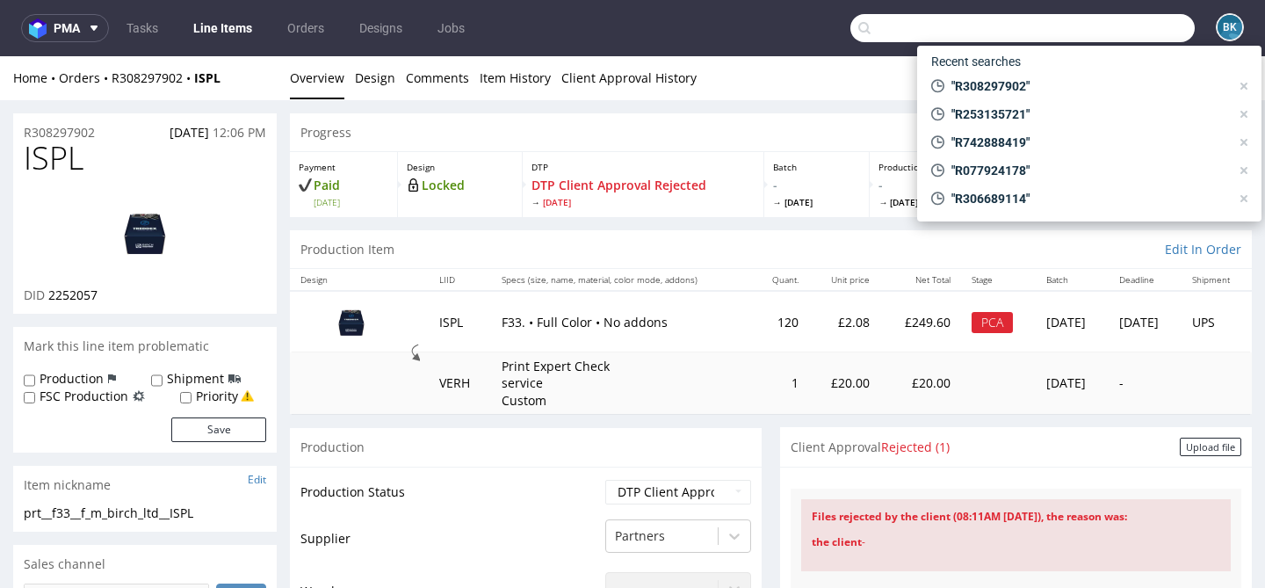
paste input "R093758834"
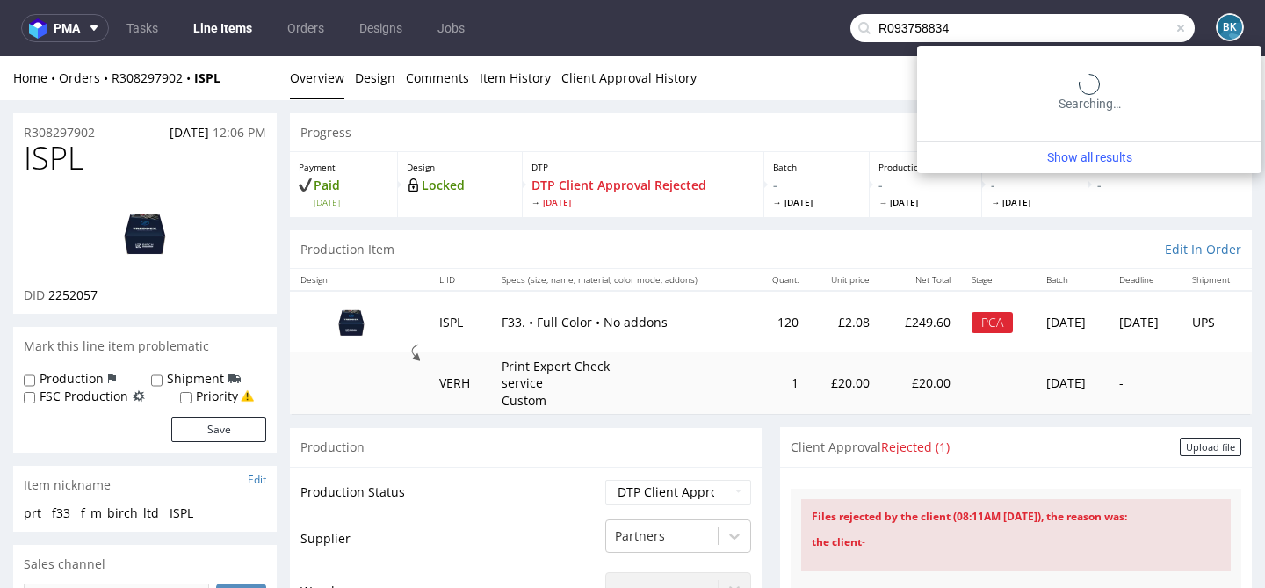
type input "R093758834"
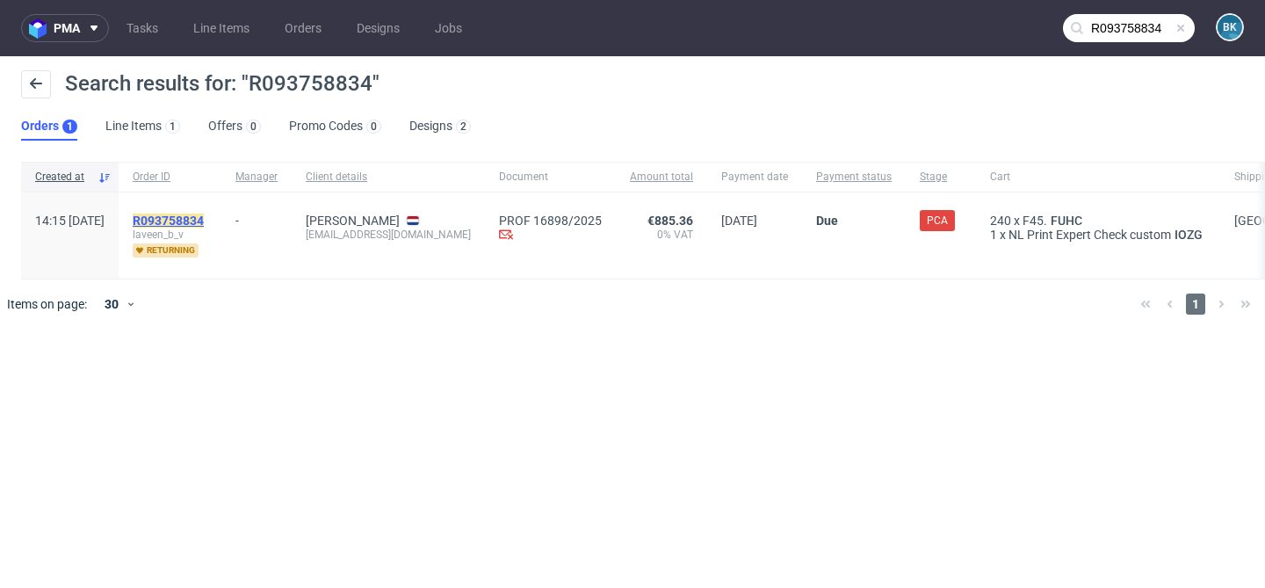
click at [204, 217] on mark "R093758834" at bounding box center [168, 220] width 71 height 14
click at [1122, 27] on input "R093758834" at bounding box center [1129, 28] width 132 height 28
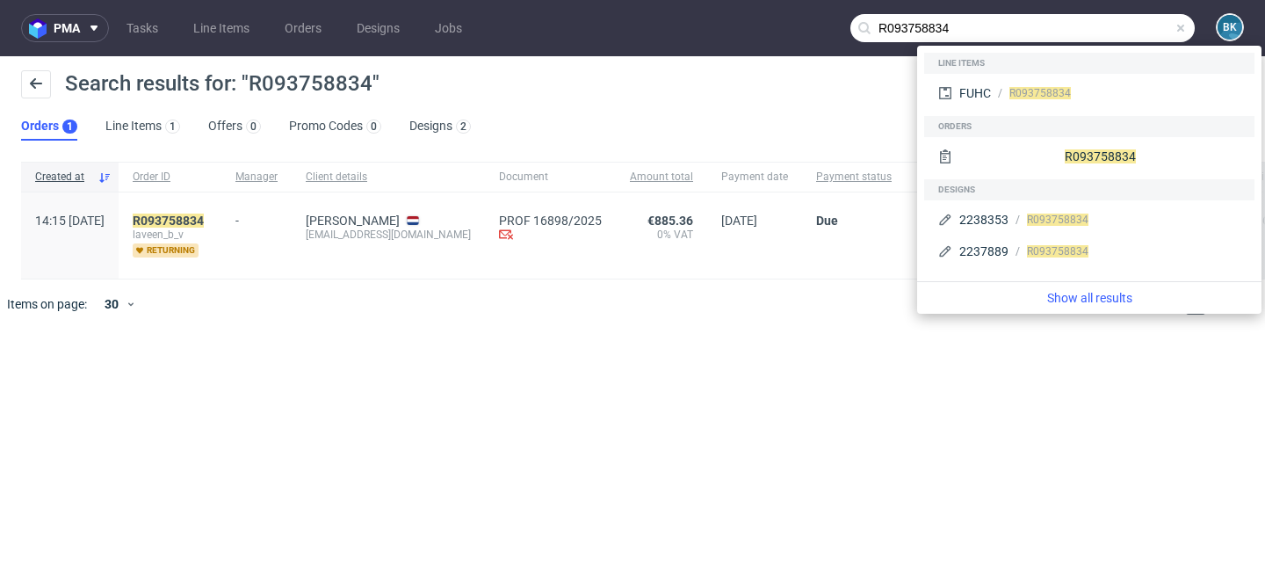
click at [1180, 30] on span at bounding box center [1180, 28] width 14 height 14
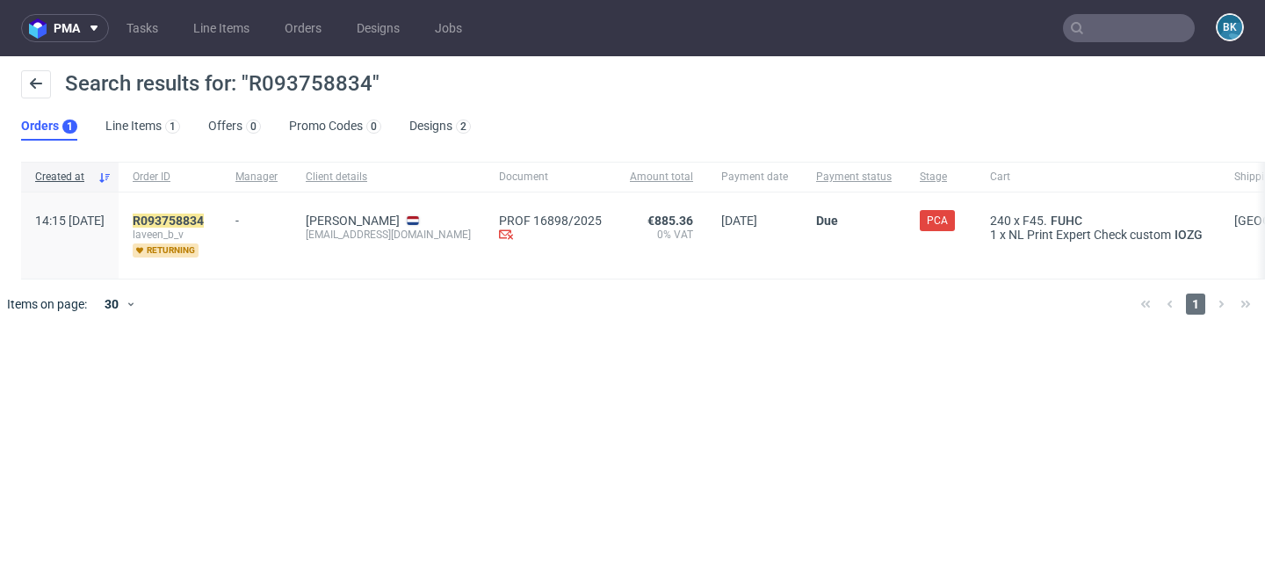
click at [1180, 30] on input "text" at bounding box center [1129, 28] width 132 height 28
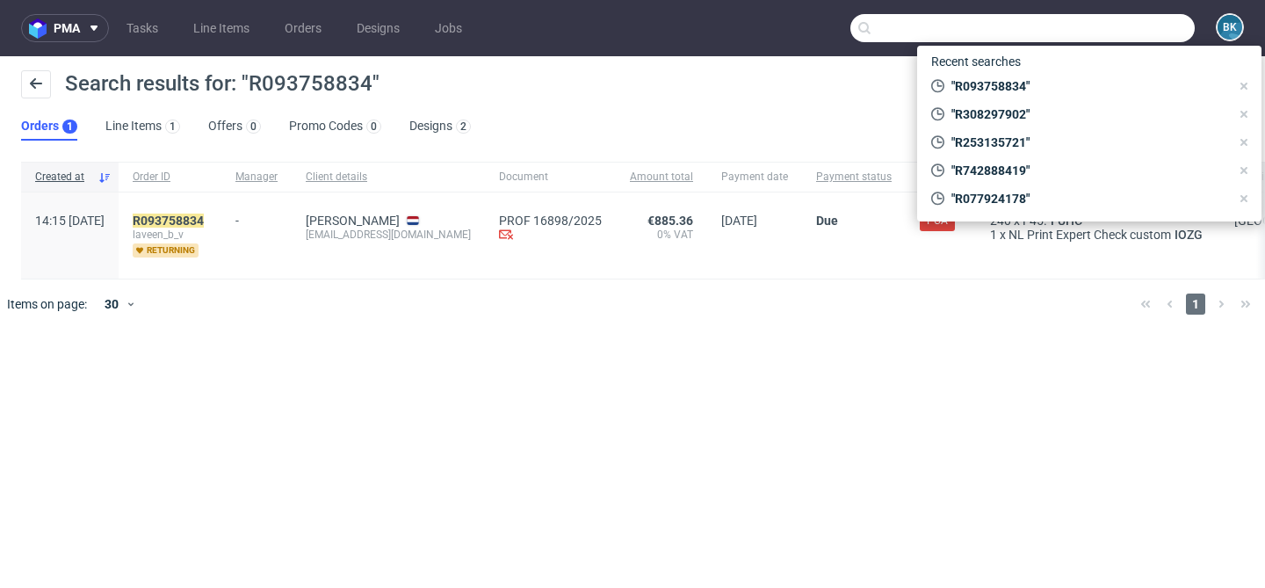
paste input "R537377080"
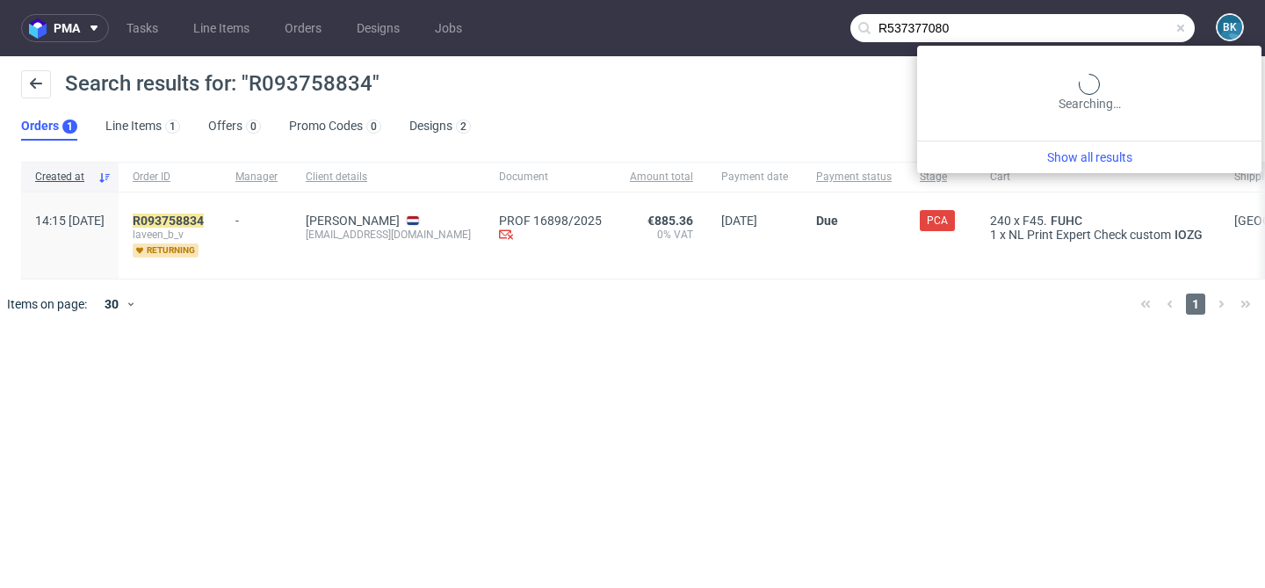
type input "R537377080"
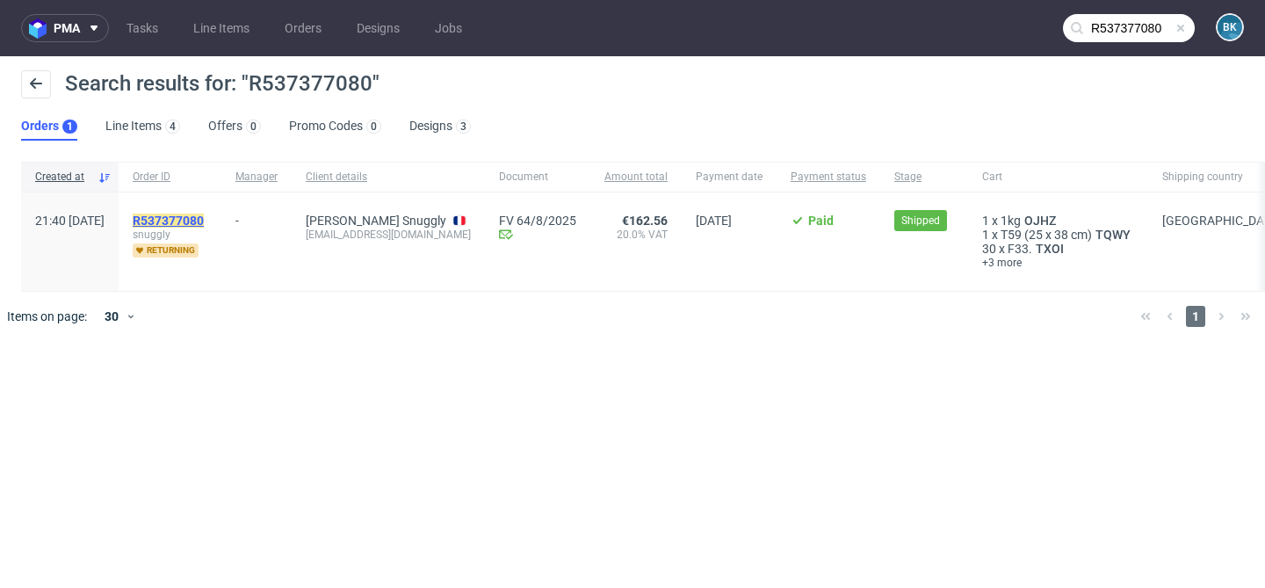
click at [204, 218] on mark "R537377080" at bounding box center [168, 220] width 71 height 14
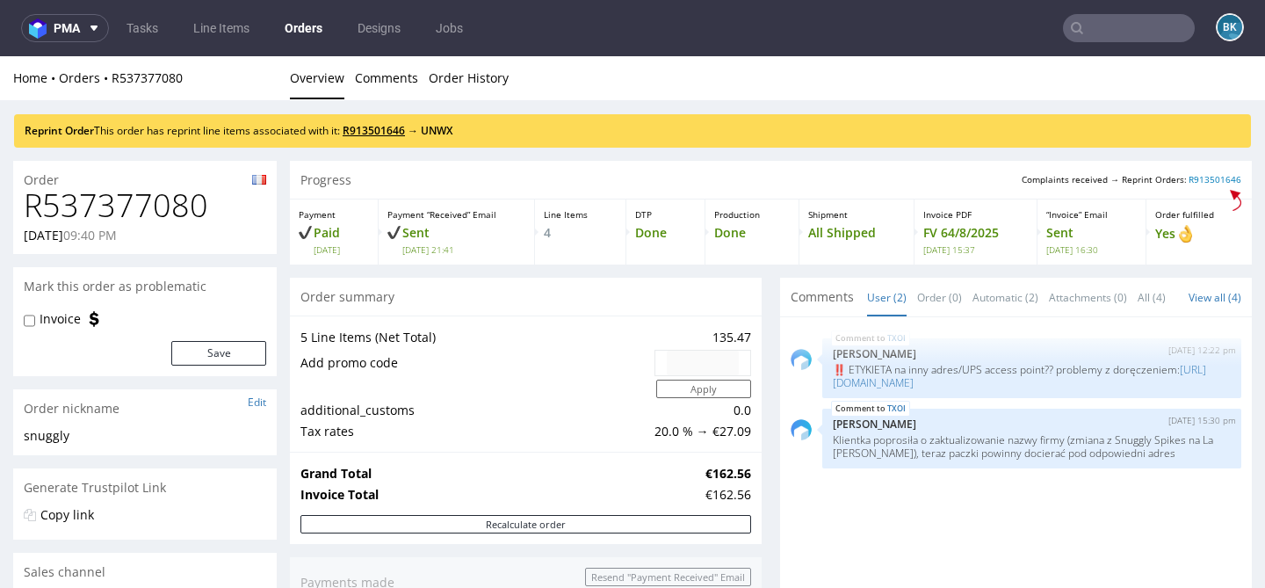
click at [400, 128] on link "R913501646" at bounding box center [374, 130] width 62 height 15
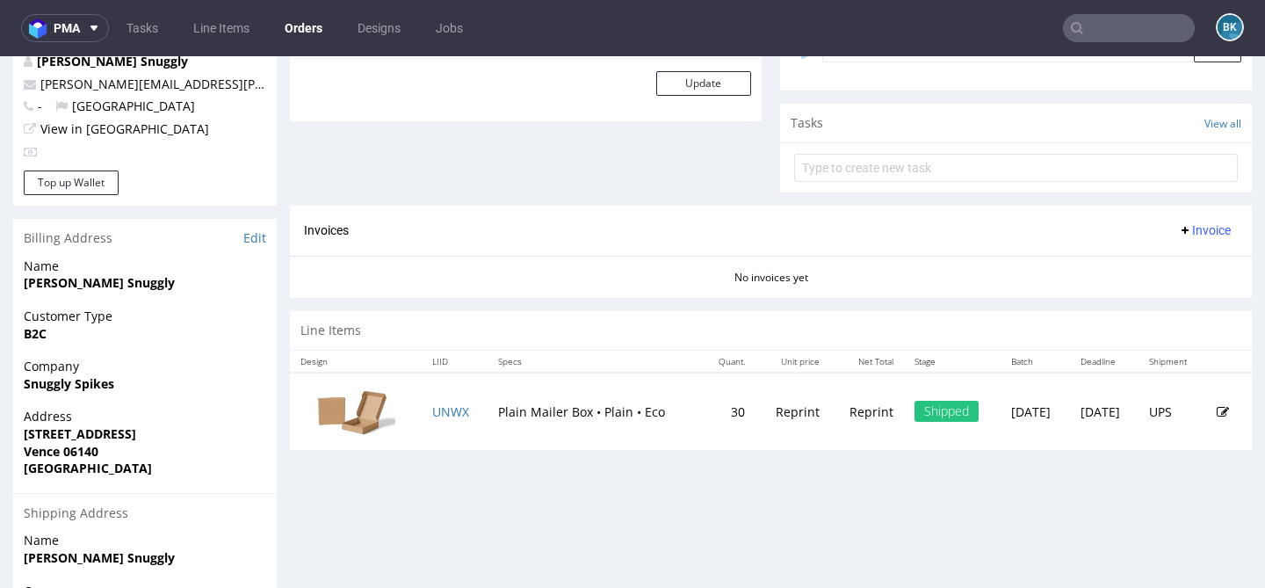
scroll to position [790, 0]
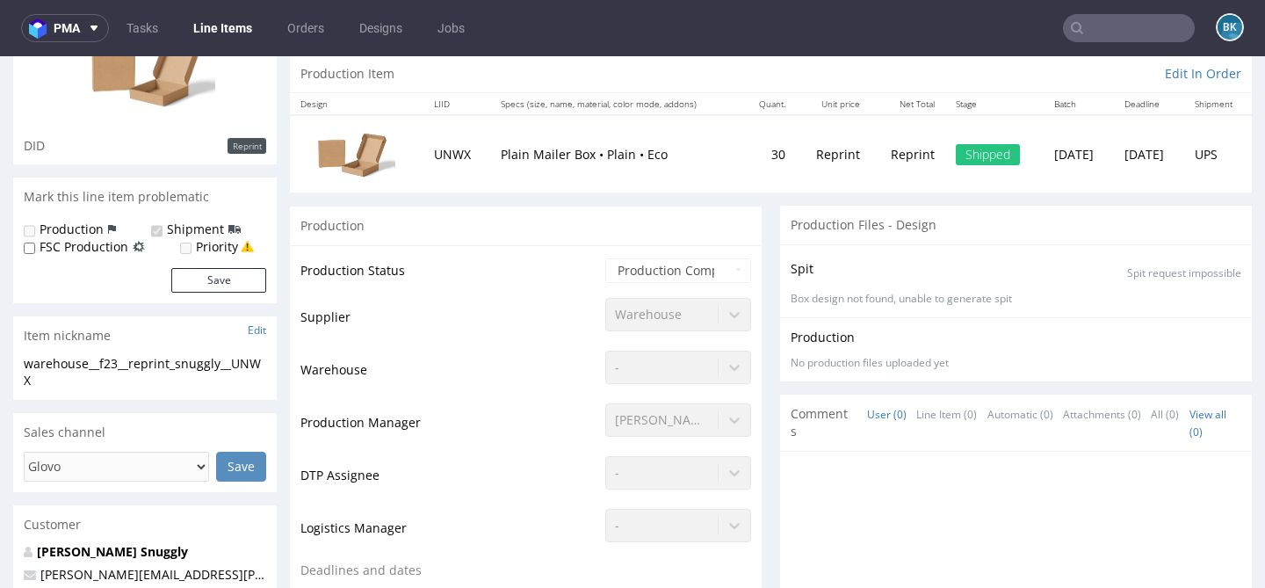
scroll to position [227, 0]
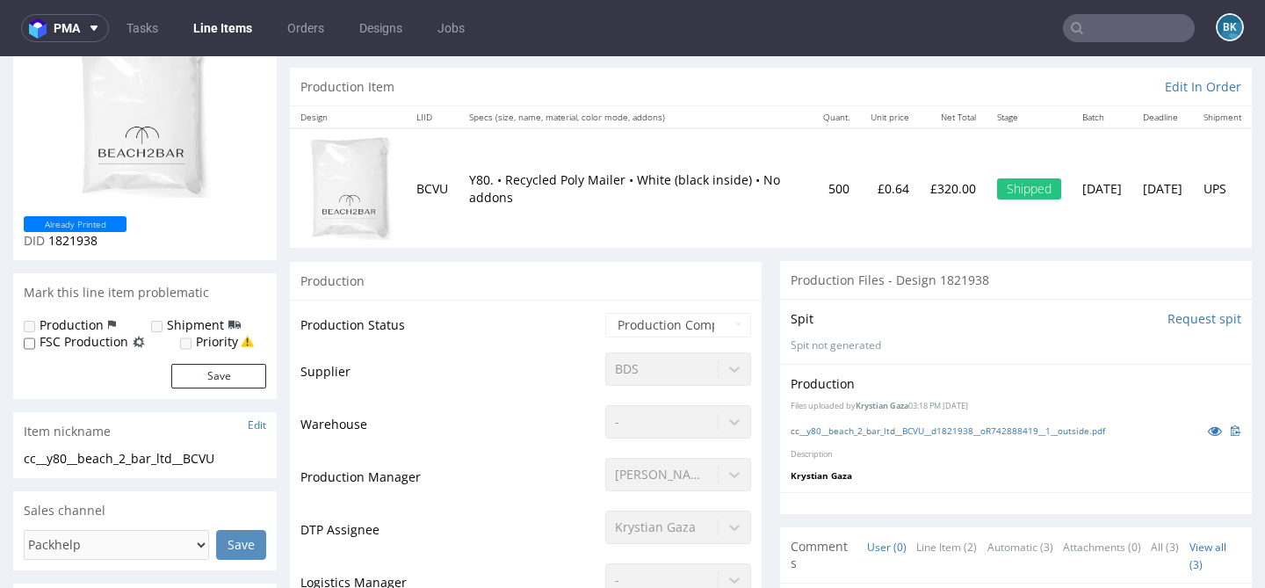
scroll to position [162, 0]
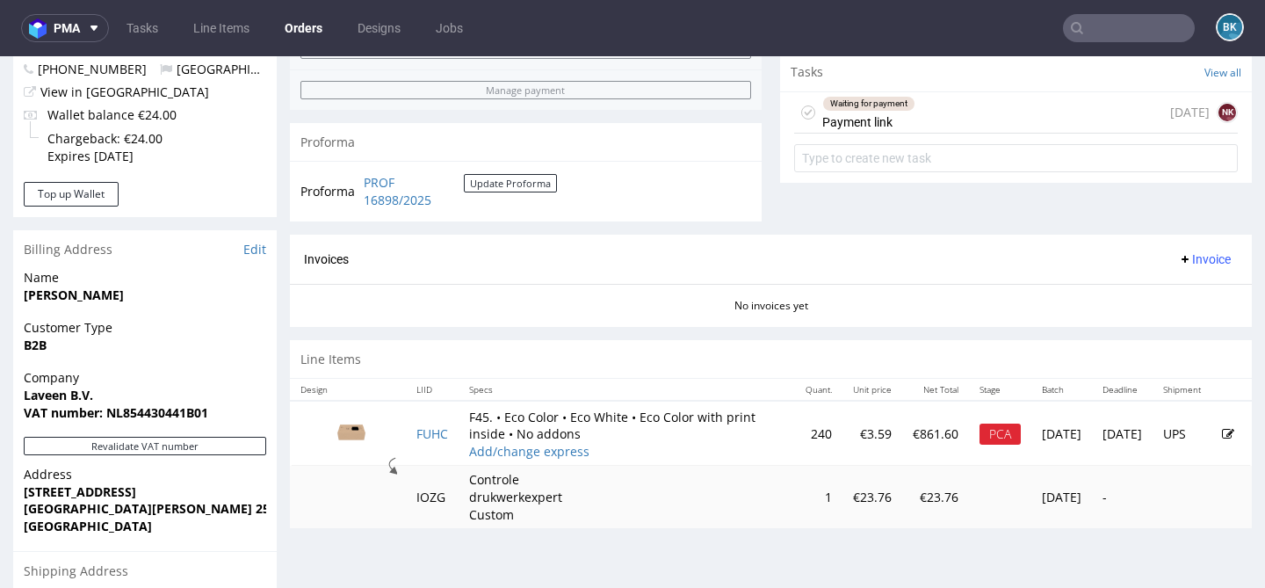
scroll to position [620, 0]
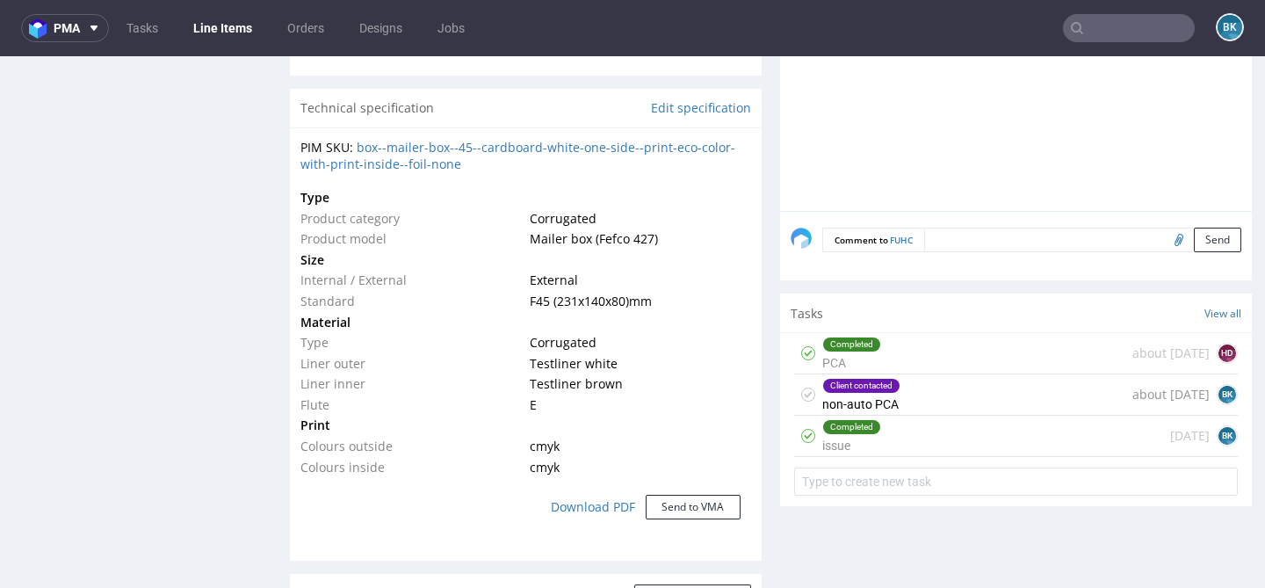
scroll to position [1248, 0]
click at [937, 386] on div "Client contacted non-auto PCA about 1 month ago BK" at bounding box center [1016, 395] width 444 height 41
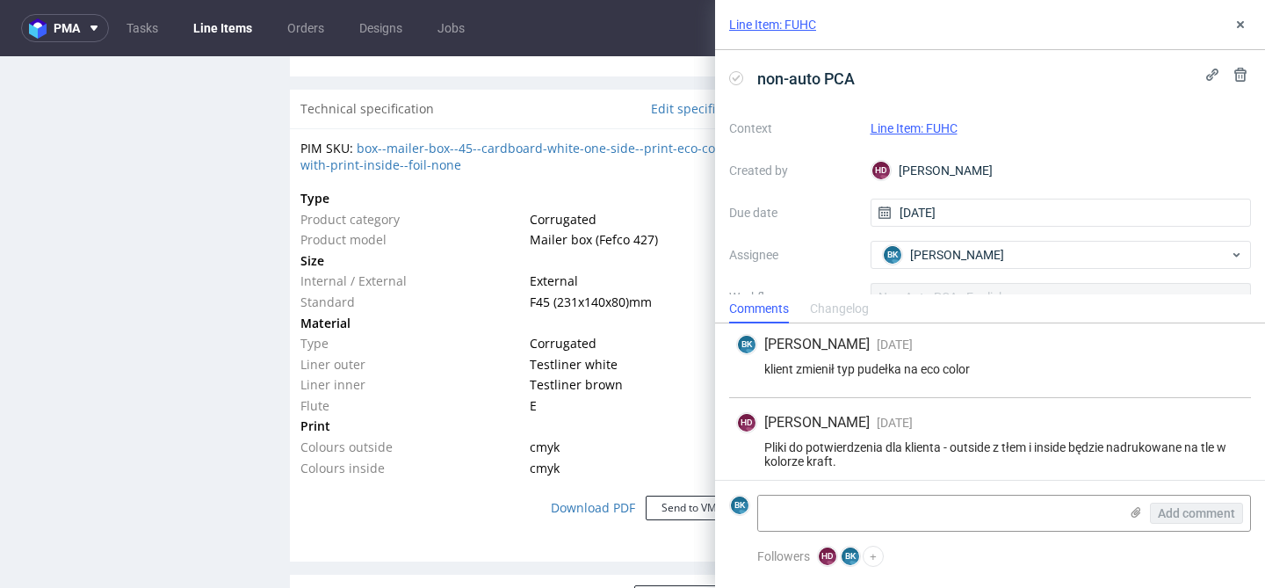
scroll to position [1093, 0]
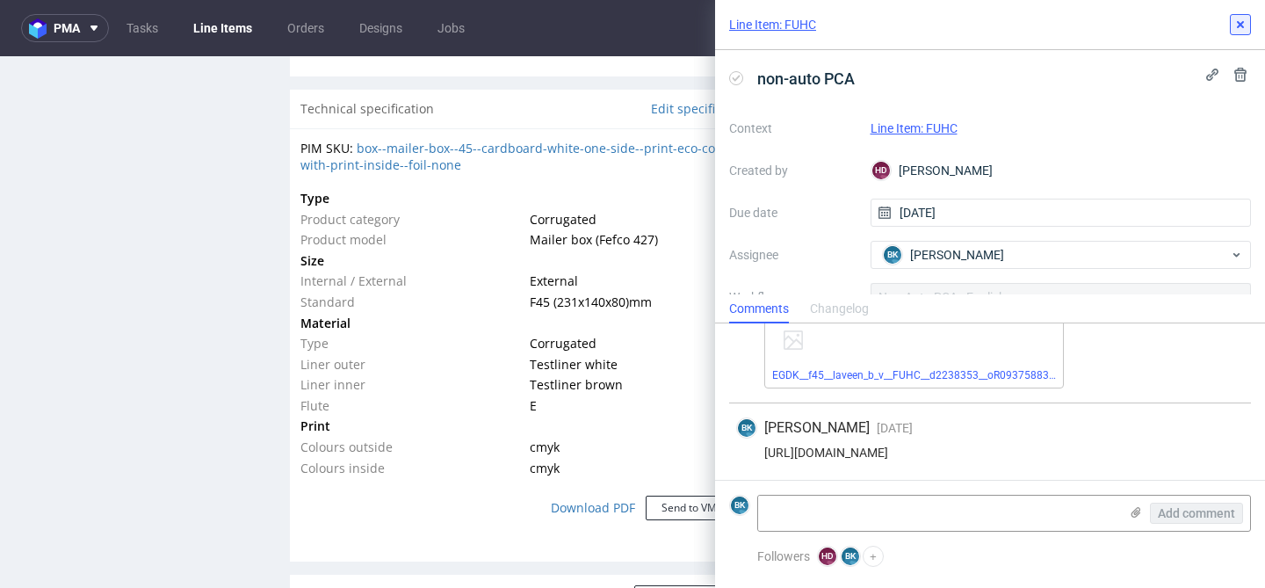
click at [1243, 22] on use at bounding box center [1240, 24] width 7 height 7
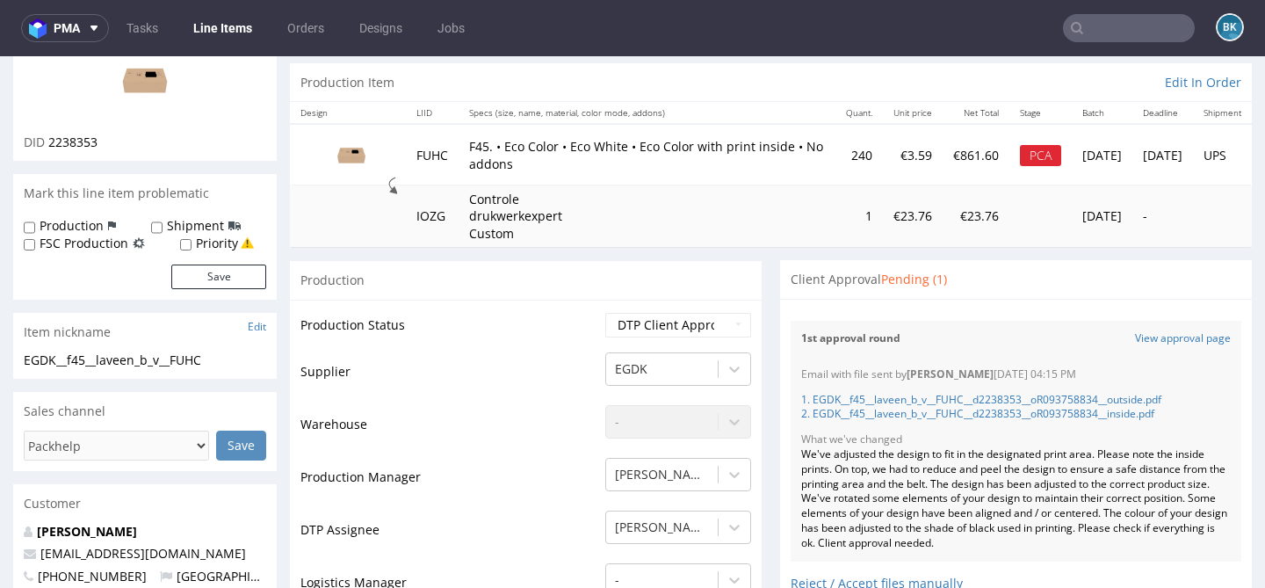
scroll to position [152, 0]
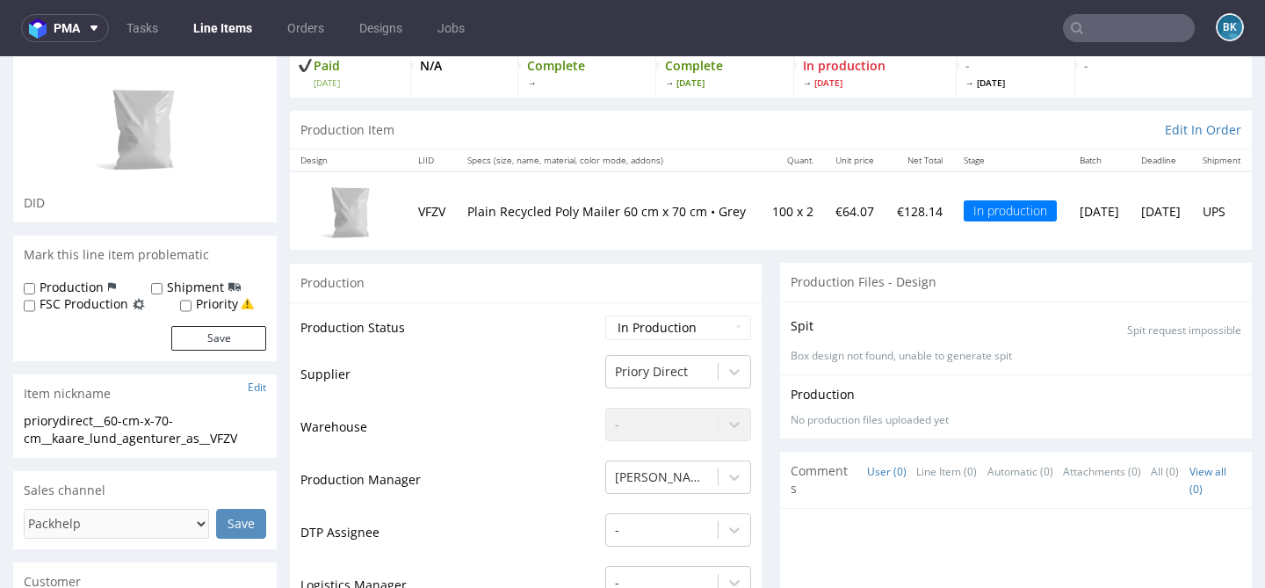
scroll to position [122, 0]
